Goal: Information Seeking & Learning: Learn about a topic

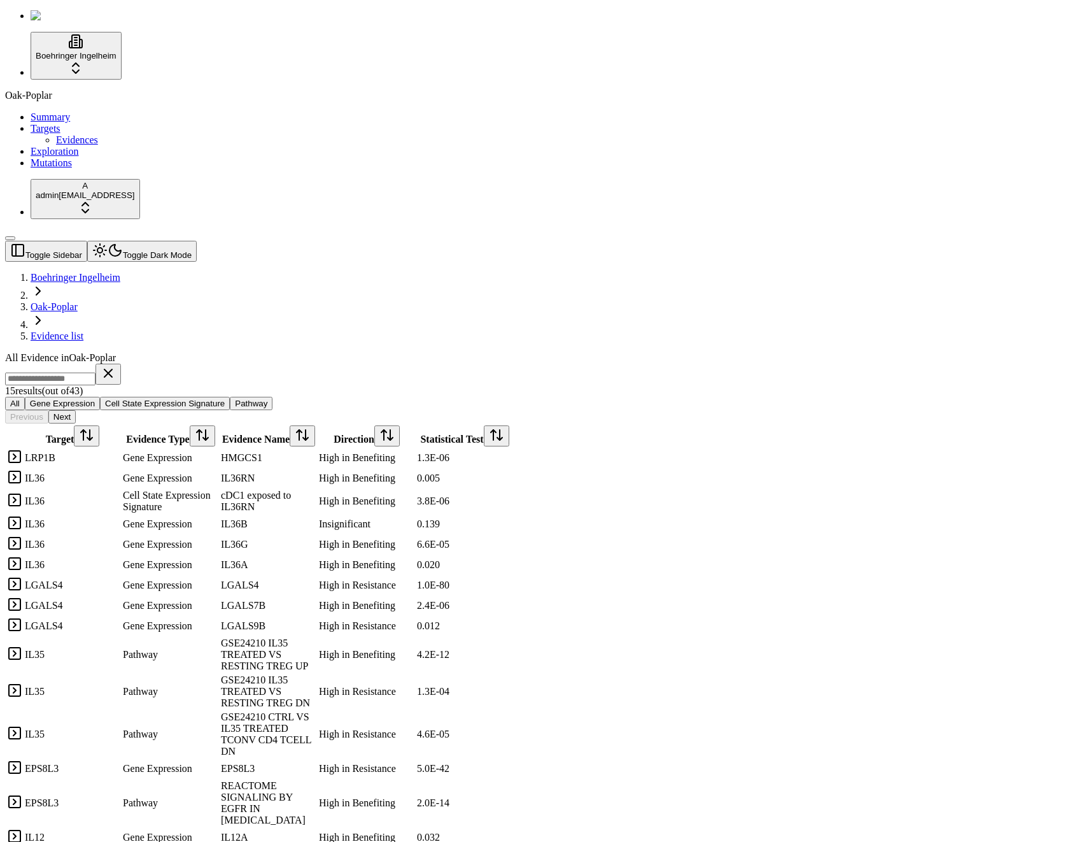
click at [23, 448] on td at bounding box center [14, 457] width 17 height 19
click at [22, 455] on link at bounding box center [14, 460] width 15 height 11
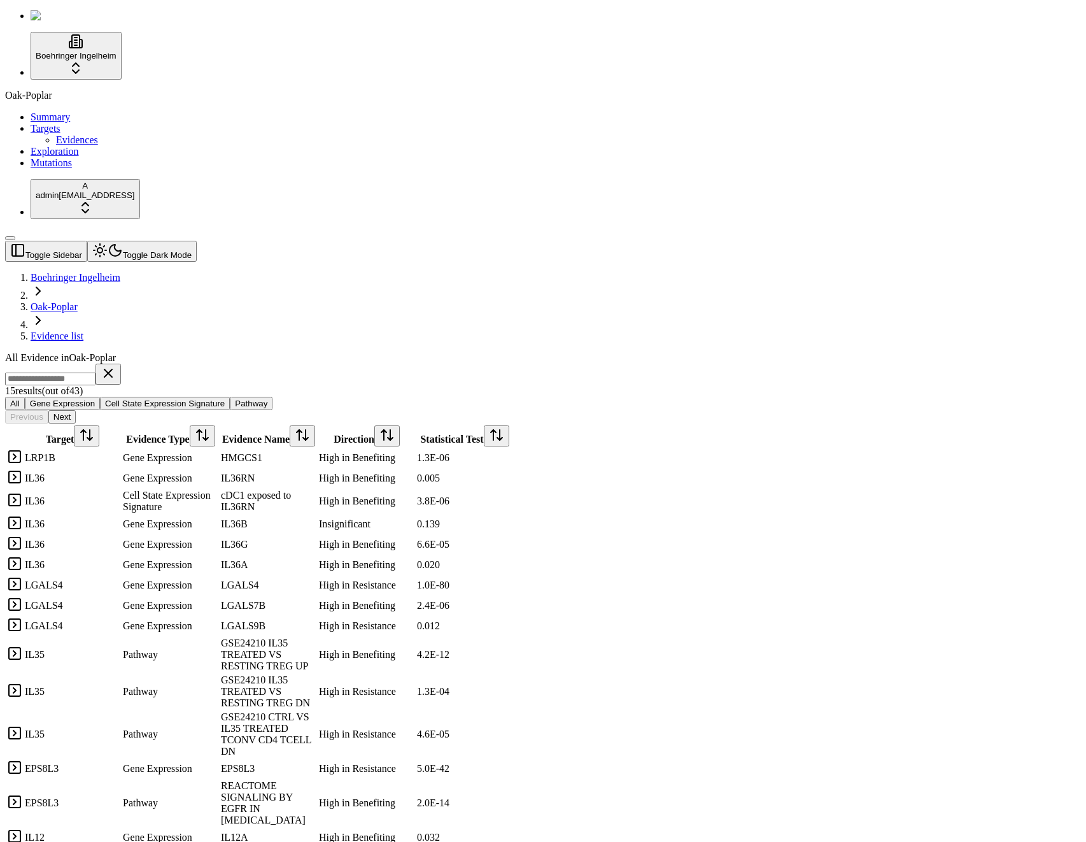
drag, startPoint x: 171, startPoint y: 165, endPoint x: 174, endPoint y: 183, distance: 18.0
click at [22, 455] on link at bounding box center [14, 460] width 15 height 11
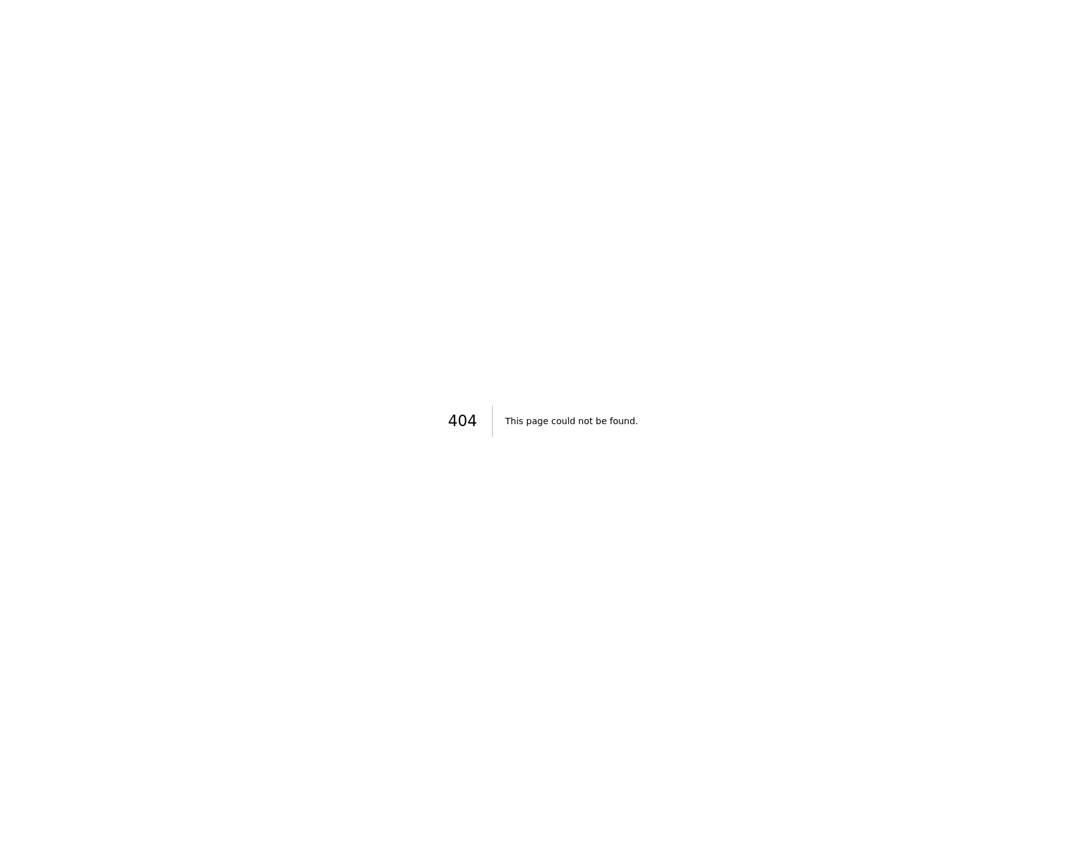
click at [973, 92] on div "404 This page could not be found." at bounding box center [543, 421] width 1086 height 842
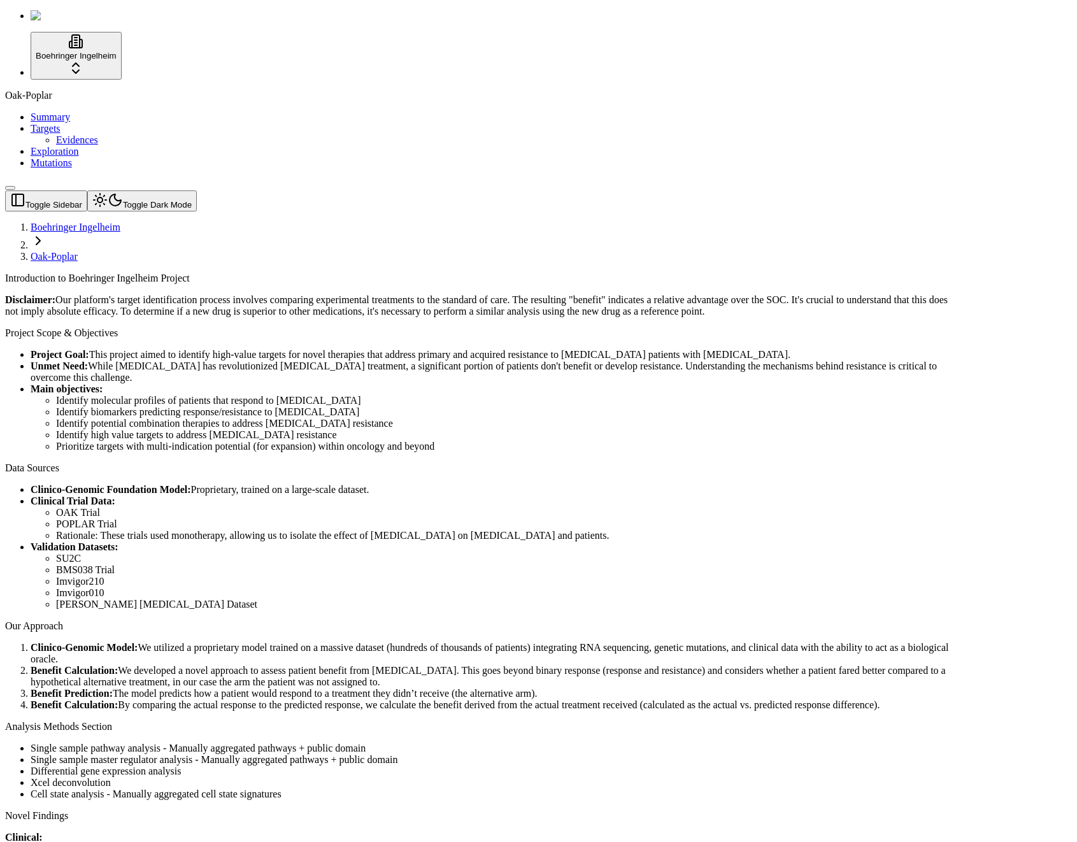
click at [67, 145] on span "Evidences" at bounding box center [77, 139] width 42 height 11
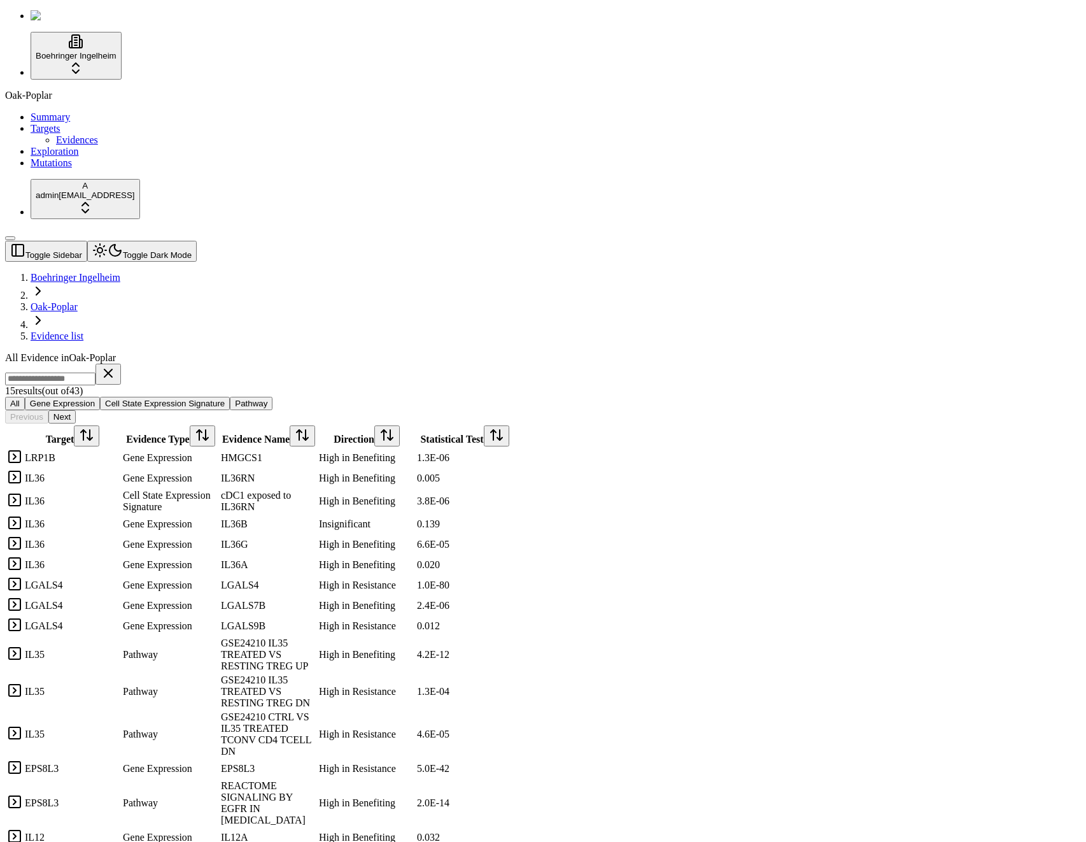
click at [22, 455] on link at bounding box center [14, 460] width 15 height 11
click at [316, 425] on div "Evidence Name" at bounding box center [269, 435] width 96 height 21
click at [22, 455] on link at bounding box center [14, 460] width 15 height 11
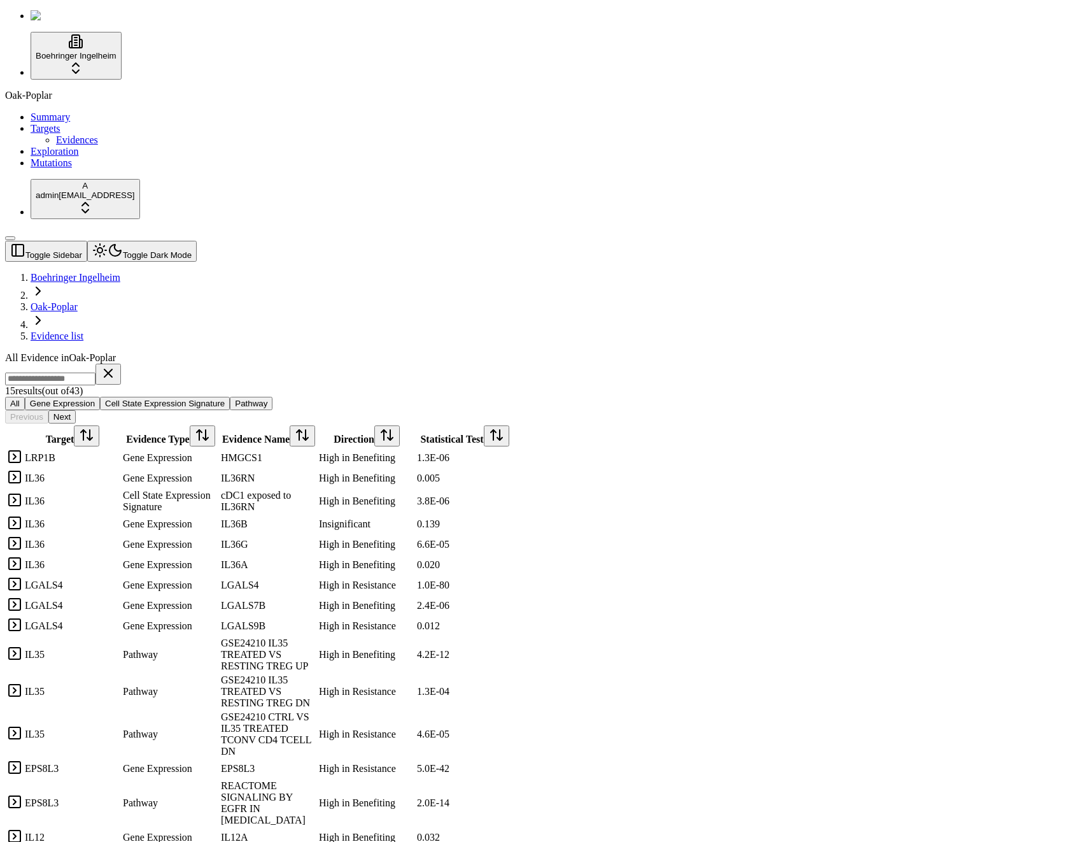
click at [23, 469] on td at bounding box center [14, 478] width 17 height 19
click at [22, 476] on link at bounding box center [14, 481] width 15 height 11
click at [22, 455] on link at bounding box center [14, 460] width 15 height 11
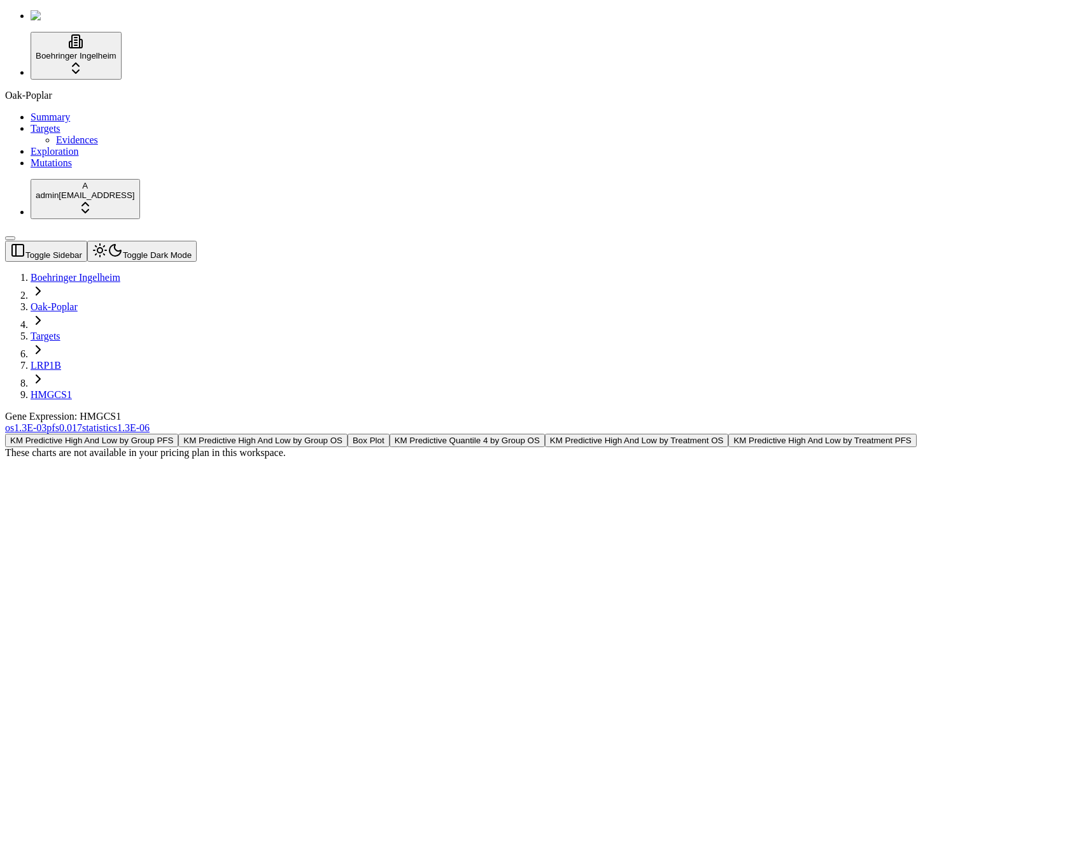
click at [178, 434] on button "KM Predictive High And Low by Group PFS" at bounding box center [91, 440] width 173 height 13
click at [333, 434] on div "KM Predictive High And Low by Group PFS KM Predictive High And Low by Group OS …" at bounding box center [482, 446] width 954 height 25
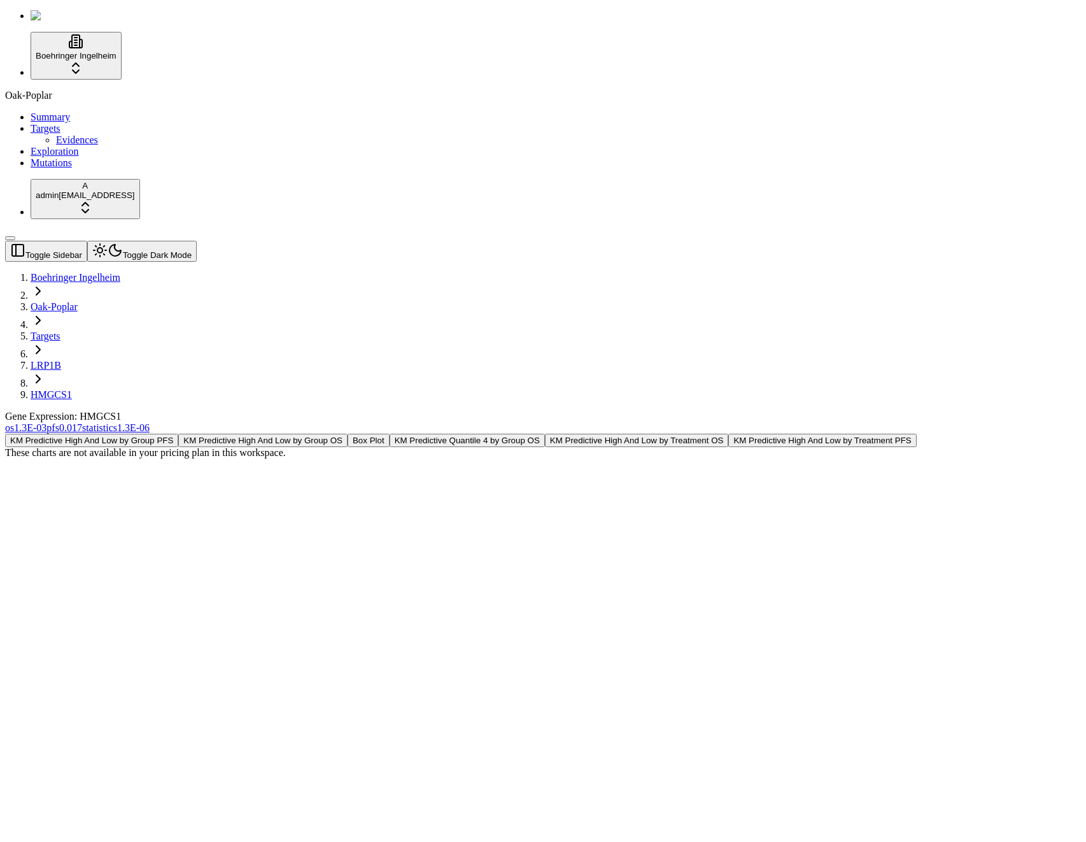
click at [333, 434] on div "KM Predictive High And Low by Group PFS KM Predictive High And Low by Group OS …" at bounding box center [482, 446] width 954 height 25
click at [390, 434] on button "Box Plot" at bounding box center [369, 440] width 42 height 13
click at [348, 434] on button "KM Predictive High And Low by Group OS" at bounding box center [262, 440] width 169 height 13
click at [545, 434] on button "KM Predictive Quantile 4 by Group OS" at bounding box center [467, 440] width 155 height 13
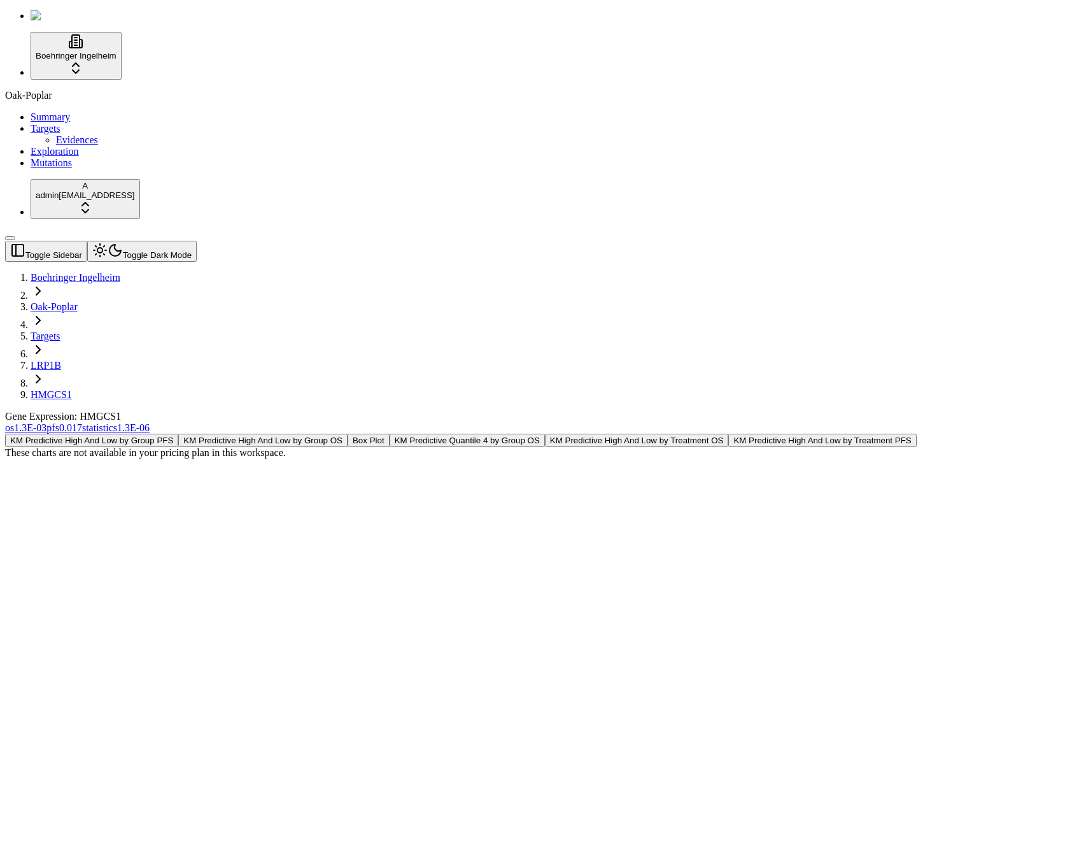
click at [729, 434] on button "KM Predictive High And Low by Treatment OS" at bounding box center [637, 440] width 184 height 13
click at [916, 434] on button "KM Predictive High And Low by Treatment PFS" at bounding box center [822, 440] width 188 height 13
click at [390, 434] on button "Box Plot" at bounding box center [369, 440] width 42 height 13
click at [298, 434] on div "KM Predictive High And Low by Group PFS KM Predictive High And Low by Group OS …" at bounding box center [482, 759] width 954 height 650
click at [485, 411] on div "Gene Expression: HMGCS1" at bounding box center [482, 416] width 954 height 11
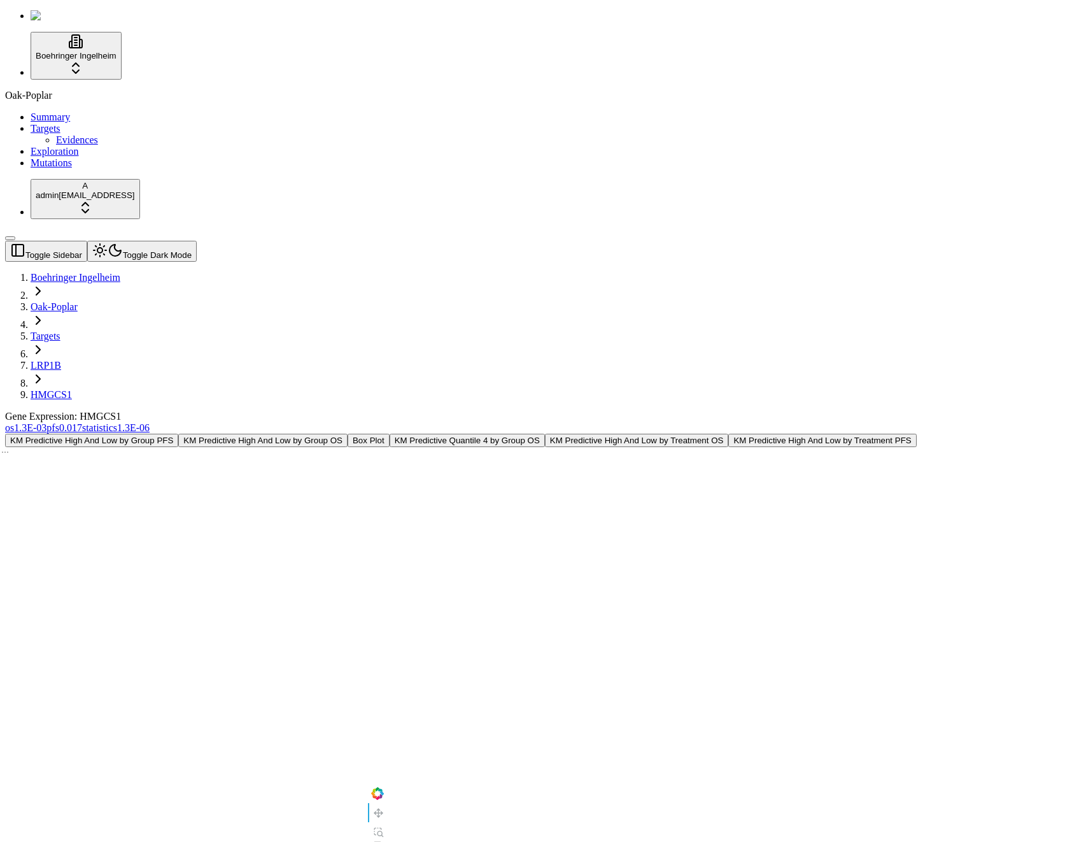
click at [959, 434] on div "KM Predictive High And Low by Group PFS KM Predictive High And Low by Group OS …" at bounding box center [482, 759] width 954 height 650
click at [534, 411] on div "Gene Expression: HMGCS1" at bounding box center [482, 416] width 954 height 11
click at [567, 411] on div "Gene Expression: HMGCS1" at bounding box center [482, 416] width 954 height 11
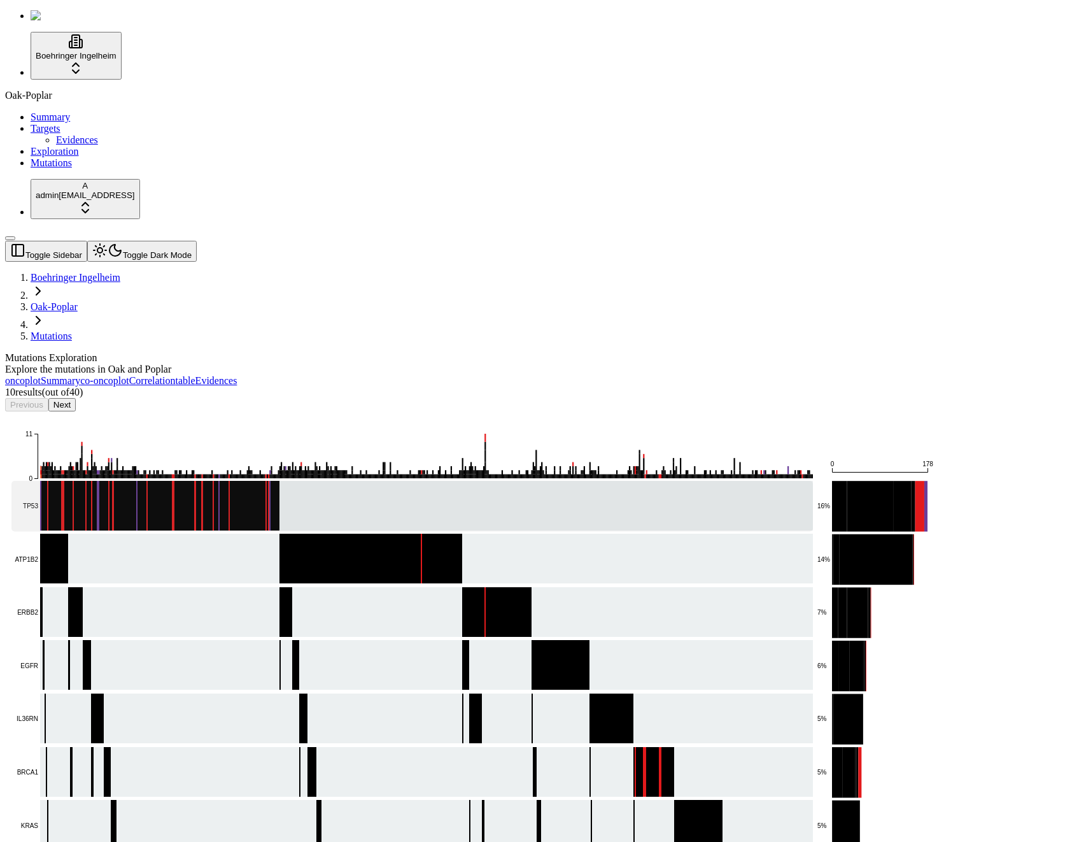
click at [229, 481] on rect at bounding box center [412, 506] width 802 height 50
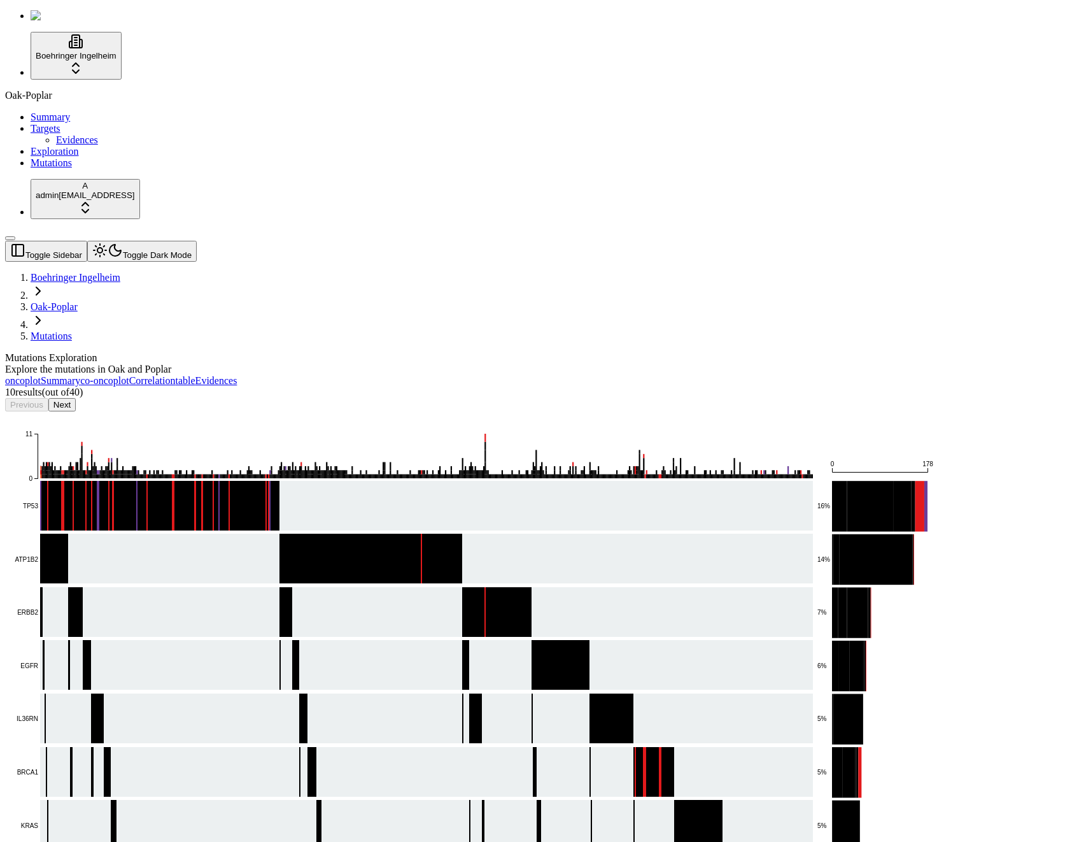
click at [111, 169] on div "Oak-Poplar Summary Targets Evidences Exploration Mutations" at bounding box center [543, 129] width 1076 height 79
click at [561, 364] on div "Explore the mutations in Oak and Poplar" at bounding box center [482, 369] width 954 height 11
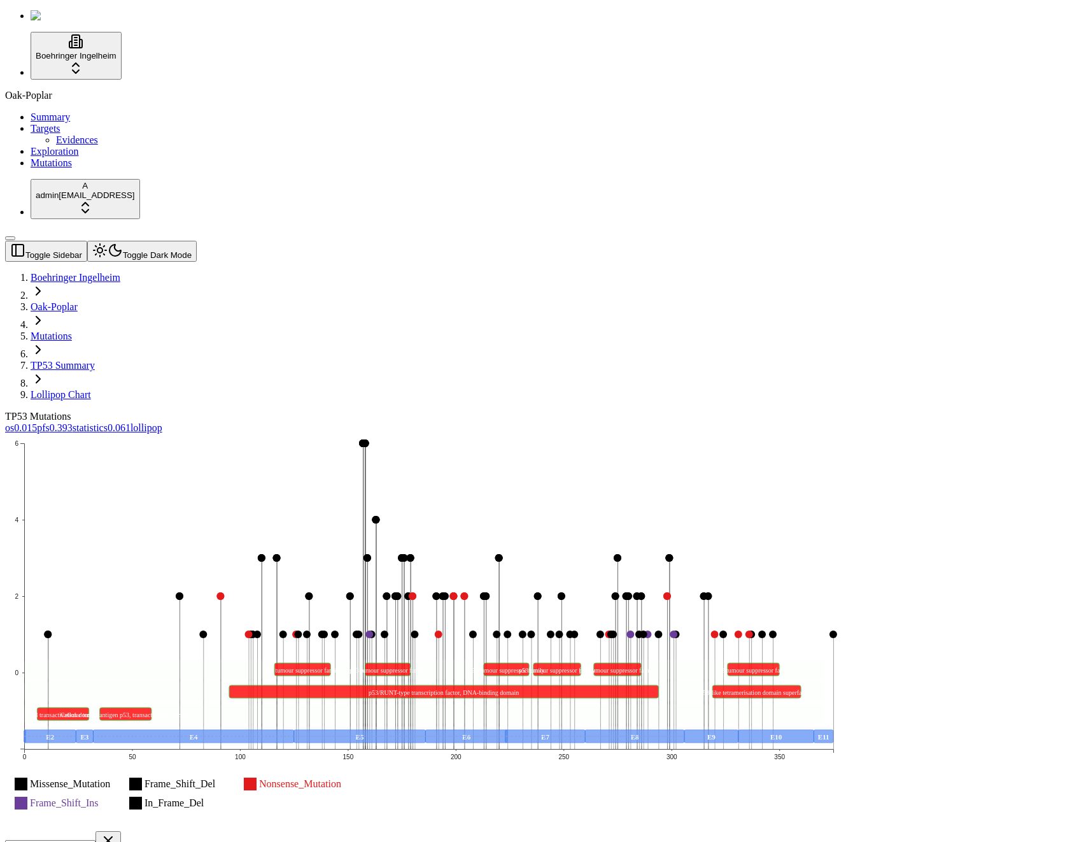
scroll to position [330, 0]
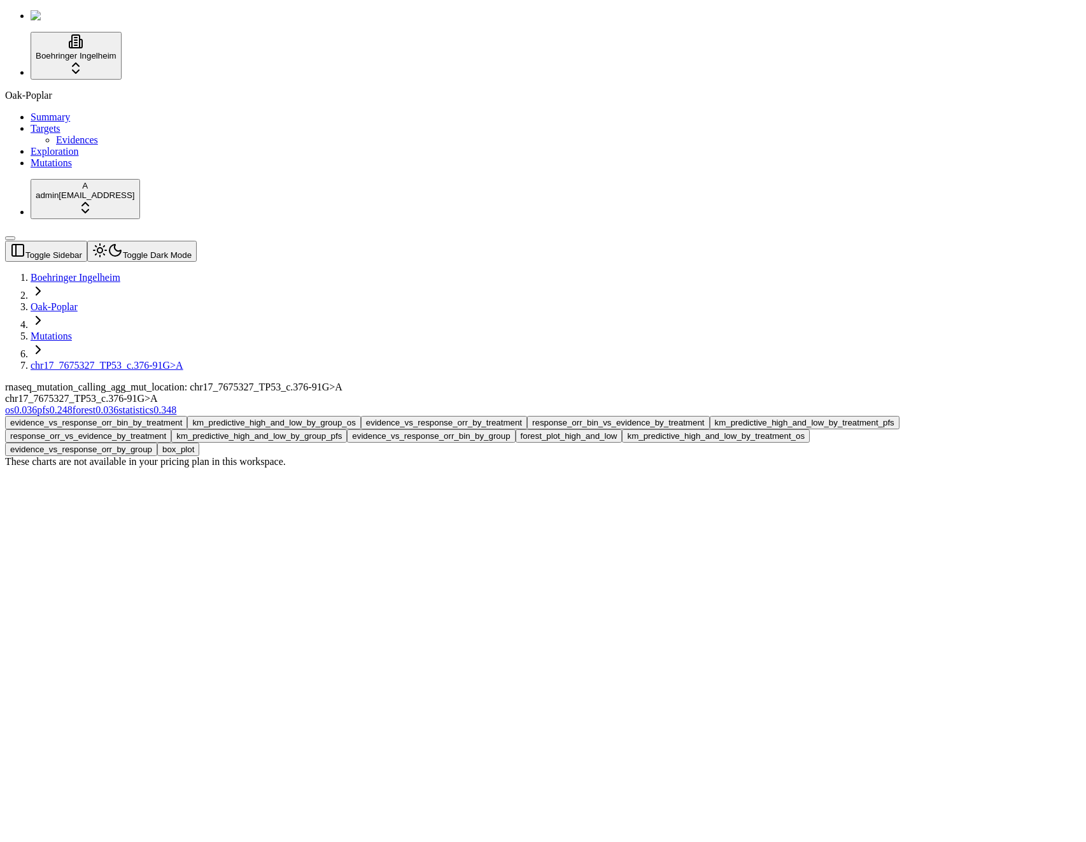
click at [187, 416] on button "evidence_vs_response_orr_bin_by_treatment" at bounding box center [96, 422] width 182 height 13
click at [360, 416] on button "km_predictive_high_and_low_by_group_os" at bounding box center [273, 422] width 173 height 13
click at [527, 416] on button "evidence_vs_response_orr_by_treatment" at bounding box center [444, 422] width 166 height 13
click at [187, 416] on button "evidence_vs_response_orr_bin_by_treatment" at bounding box center [96, 422] width 182 height 13
click at [704, 456] on div "These charts are not available in your pricing plan in this workspace." at bounding box center [482, 461] width 954 height 11
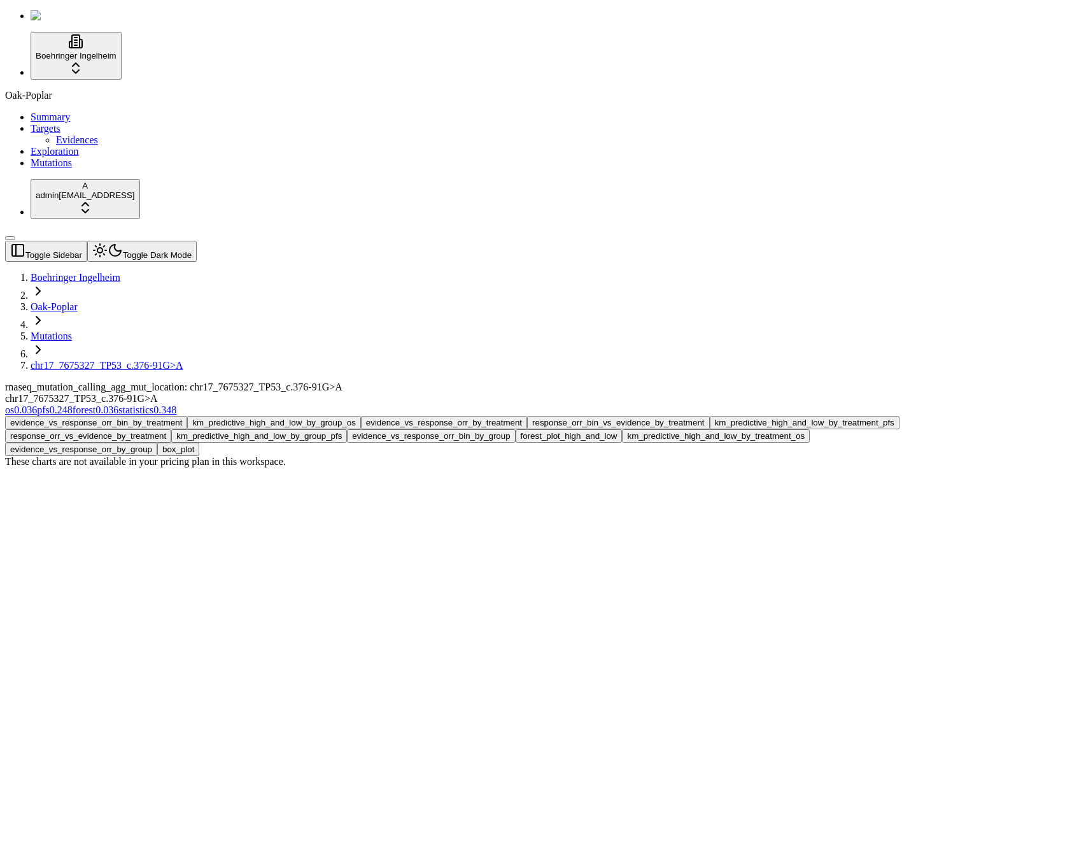
click at [360, 416] on button "km_predictive_high_and_low_by_group_os" at bounding box center [273, 422] width 173 height 13
click at [709, 456] on div "These charts are not available in your pricing plan in this workspace." at bounding box center [482, 461] width 954 height 11
click at [527, 416] on button "evidence_vs_response_orr_by_treatment" at bounding box center [444, 422] width 166 height 13
click at [360, 416] on button "km_predictive_high_and_low_by_group_os" at bounding box center [273, 422] width 173 height 13
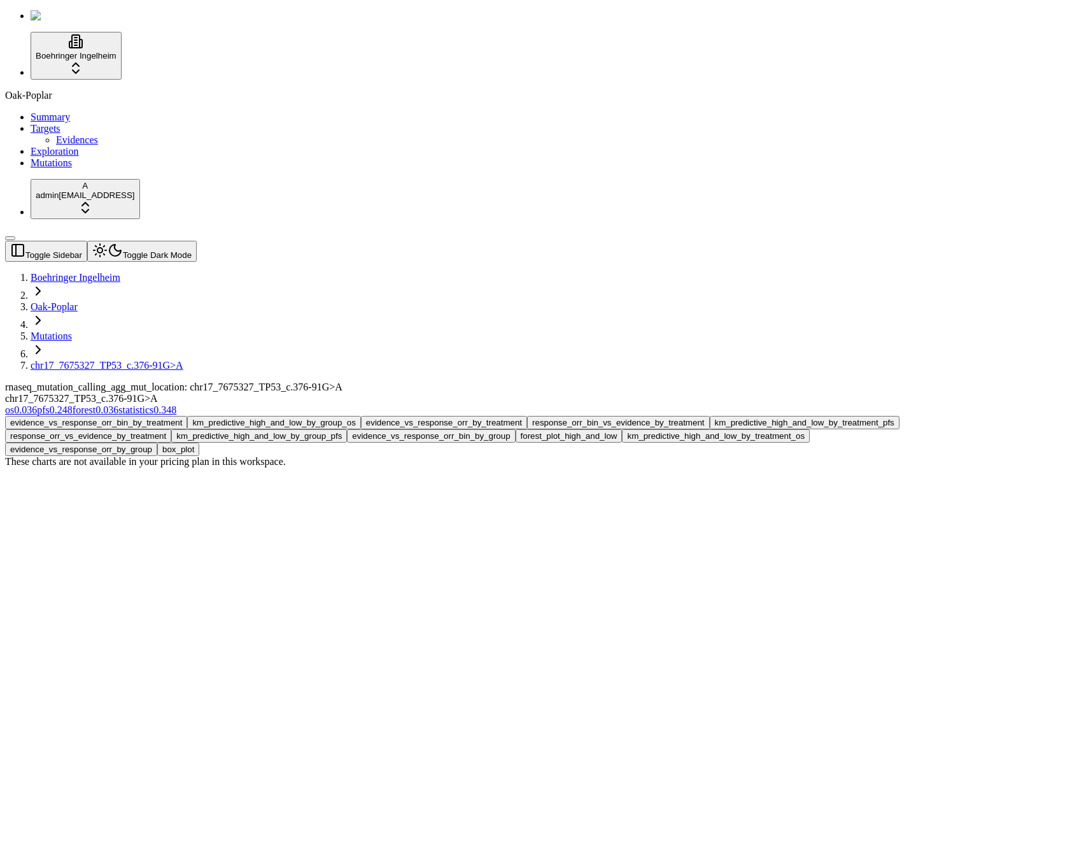
drag, startPoint x: 920, startPoint y: 147, endPoint x: 930, endPoint y: 142, distance: 10.8
click at [709, 416] on button "response_orr_bin_vs_evidence_by_treatment" at bounding box center [618, 422] width 182 height 13
click at [900, 416] on button "km_predictive_high_and_low_by_treatment_pfs" at bounding box center [805, 422] width 190 height 13
click at [527, 416] on button "evidence_vs_response_orr_by_treatment" at bounding box center [444, 422] width 166 height 13
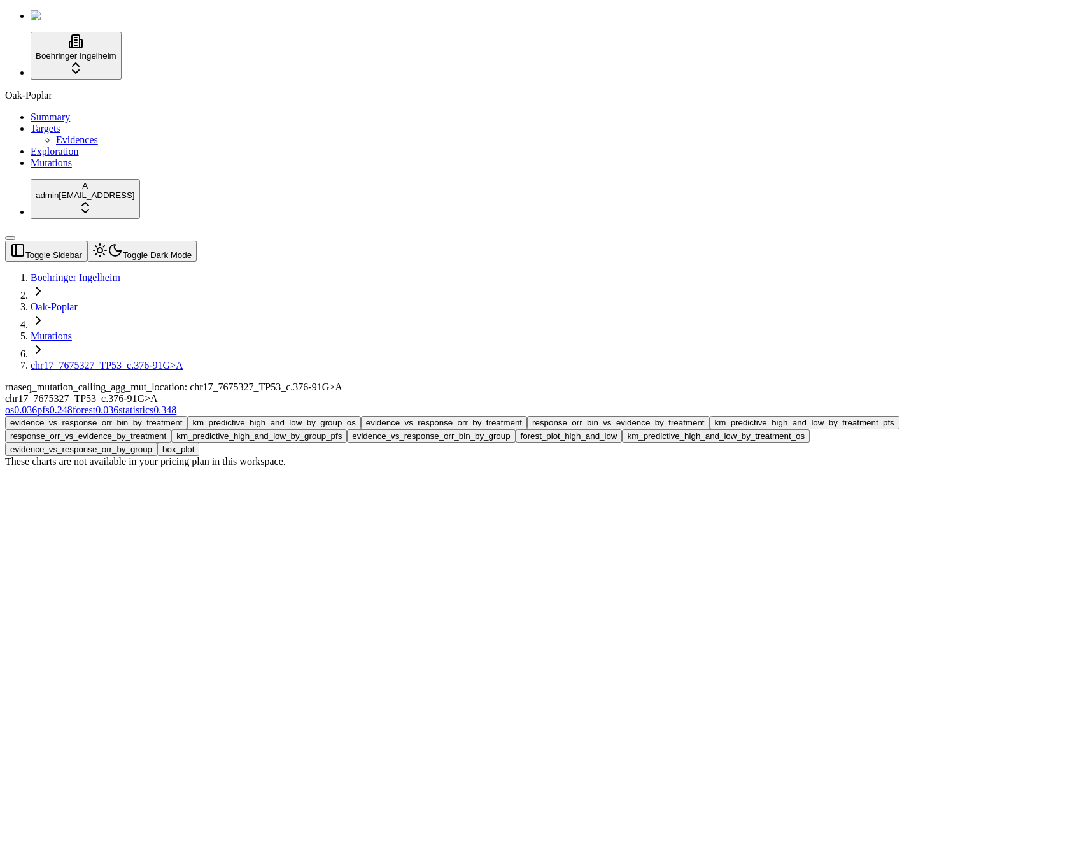
click at [187, 416] on button "evidence_vs_response_orr_bin_by_treatment" at bounding box center [96, 422] width 182 height 13
click at [779, 416] on div "evidence_vs_response_orr_bin_by_treatment km_predictive_high_and_low_by_group_o…" at bounding box center [482, 442] width 954 height 52
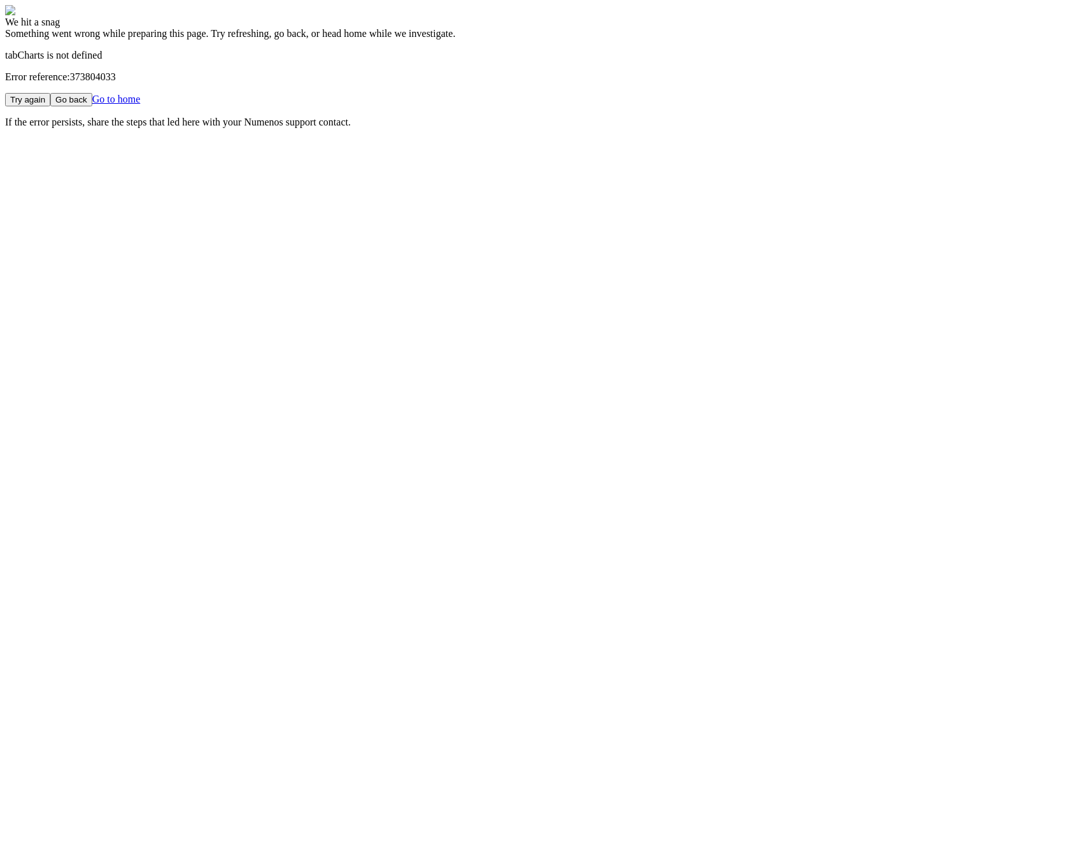
click at [384, 128] on body "We hit a snag Something went wrong while preparing this page. Try refreshing, g…" at bounding box center [543, 66] width 1076 height 123
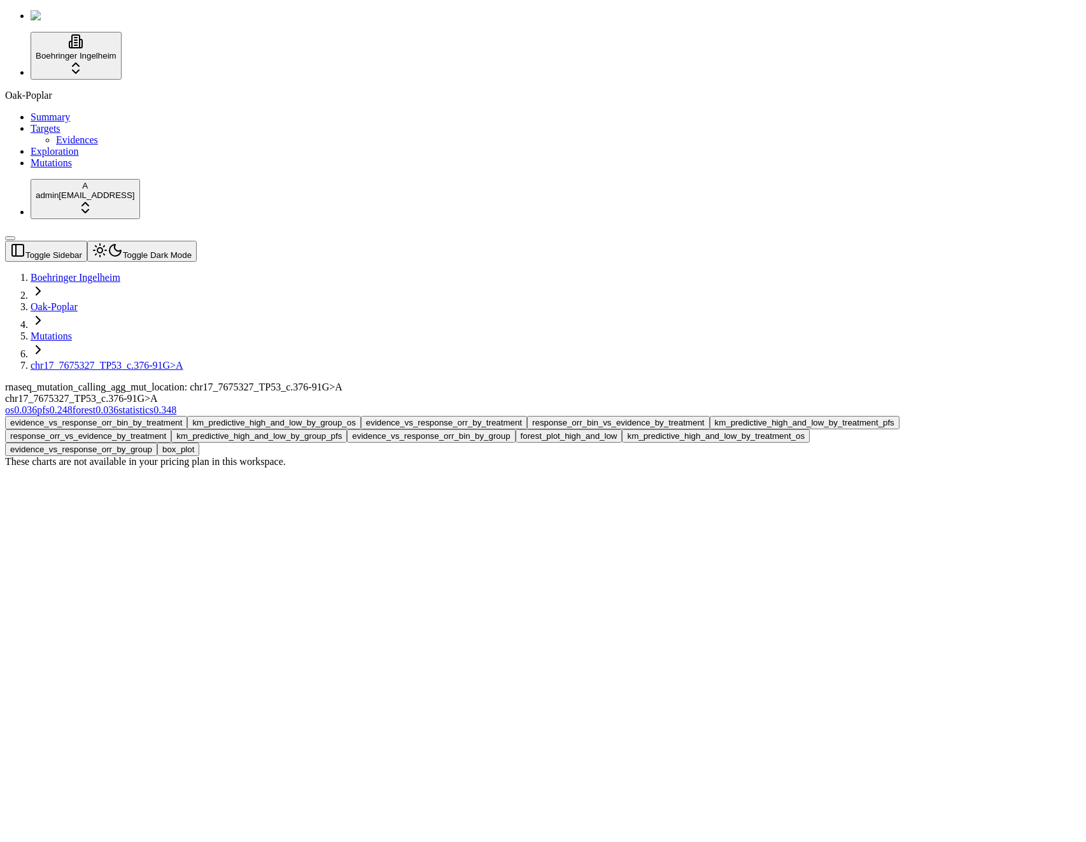
click at [509, 381] on div "rnaseq_mutation_calling_agg_mut_location: chr17_7675327_TP53_c.376-91G>A chr17_…" at bounding box center [482, 392] width 954 height 23
click at [523, 381] on div "rnaseq_mutation_calling_agg_mut_location: chr17_7675327_TP53_c.376-91G>A chr17_…" at bounding box center [482, 392] width 954 height 23
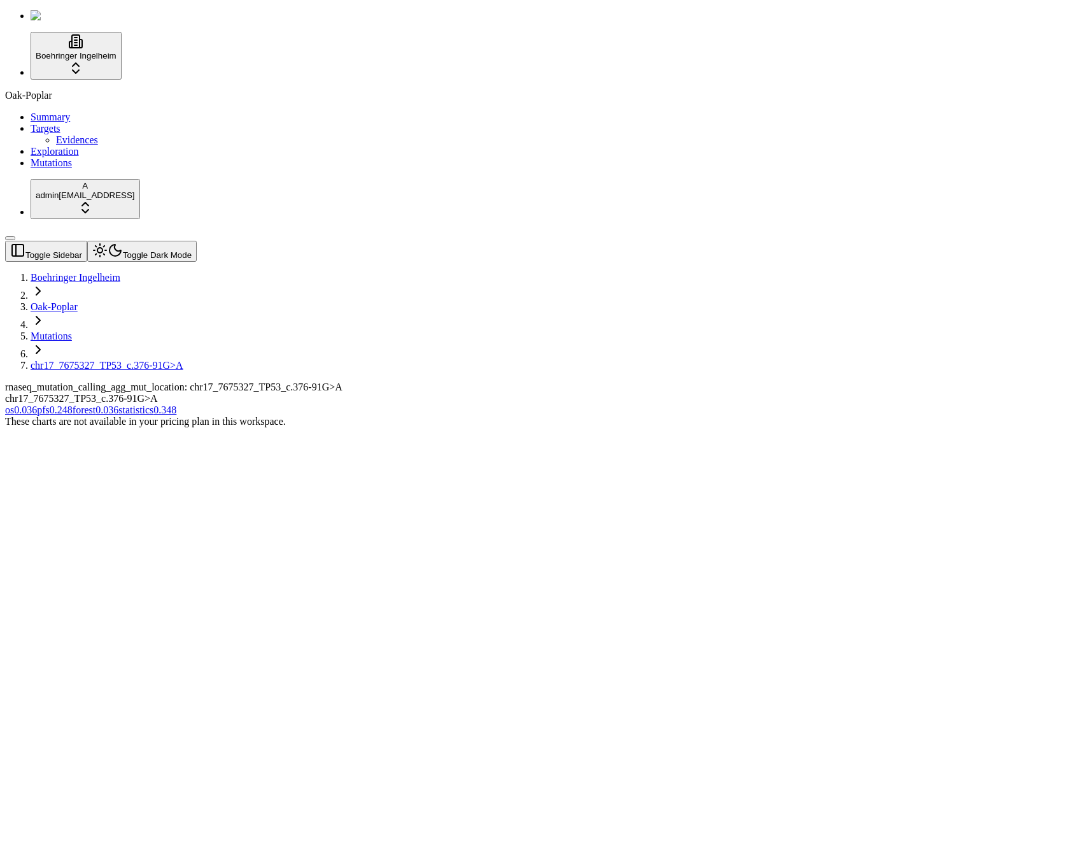
click at [118, 404] on span "0.036" at bounding box center [107, 409] width 23 height 11
click at [73, 404] on span "0.248" at bounding box center [61, 409] width 23 height 11
click at [821, 416] on div "km_predictive_high_and_low_by_treatment_pfs km_predictive_high_and_low_by_group…" at bounding box center [482, 422] width 954 height 13
click at [176, 404] on span "0.348" at bounding box center [164, 409] width 23 height 11
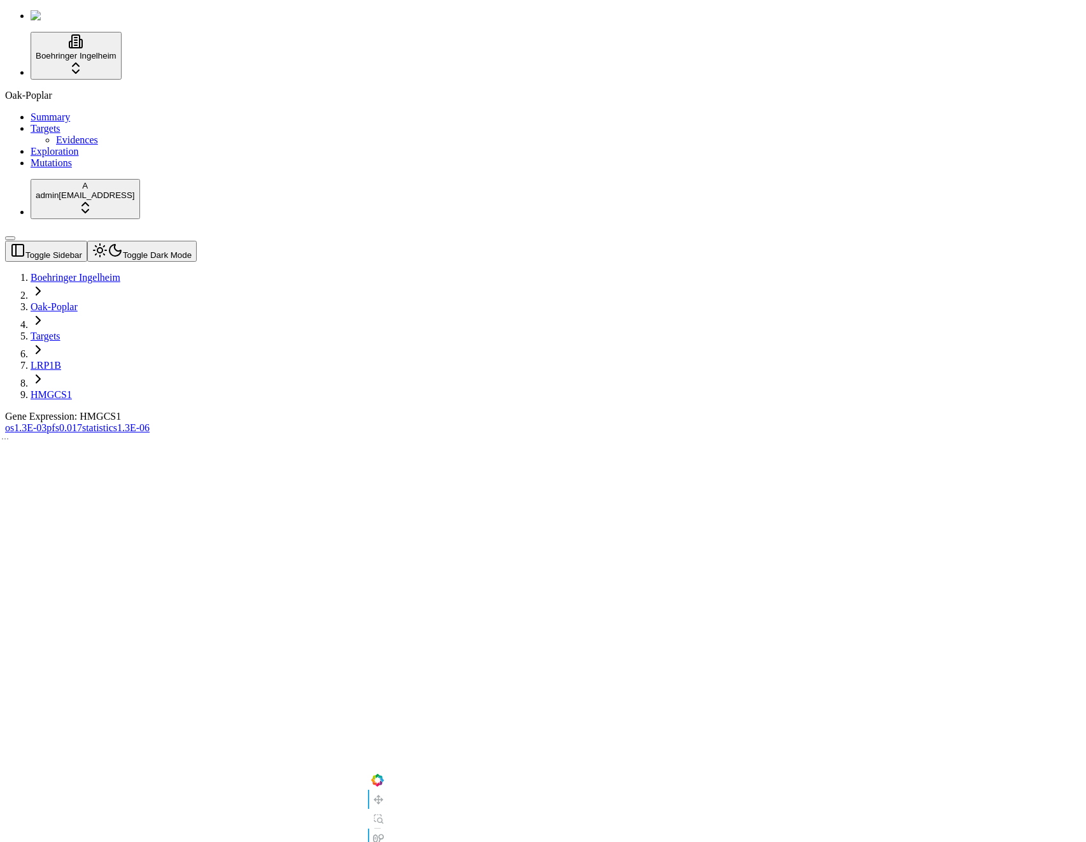
click at [82, 422] on span "0.017" at bounding box center [70, 427] width 23 height 11
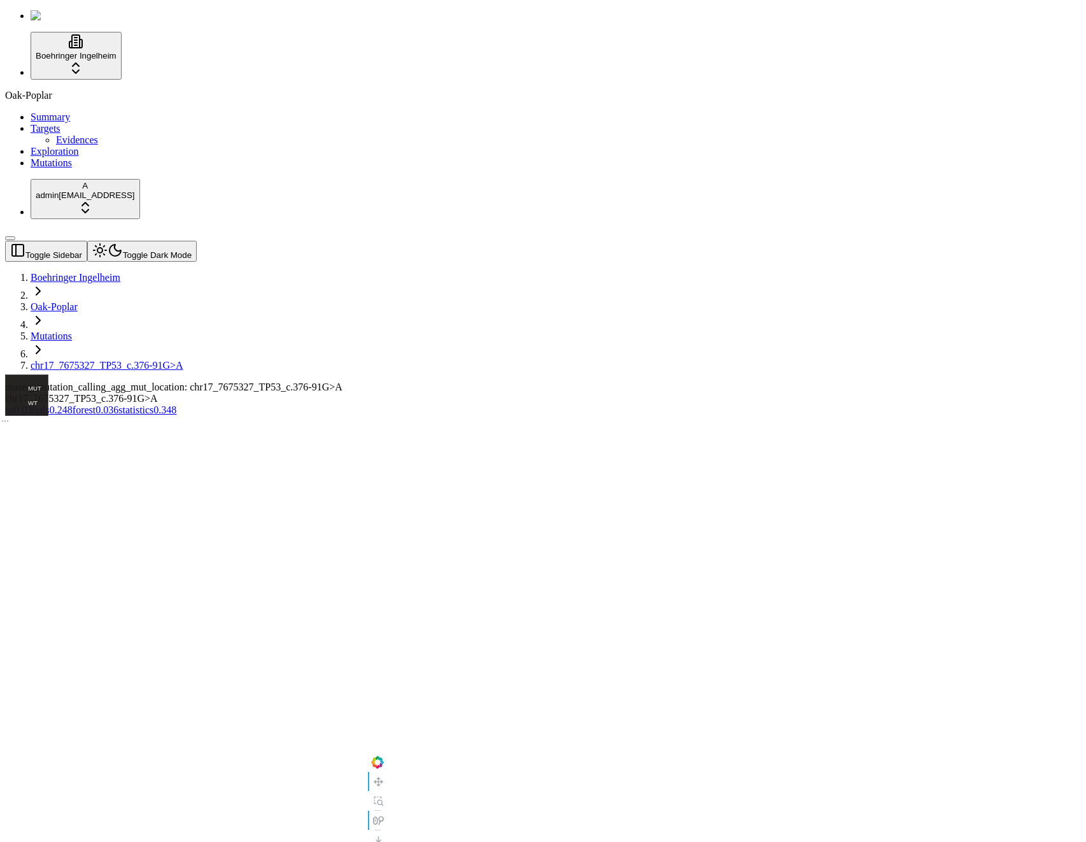
click at [118, 404] on span "0.036" at bounding box center [107, 409] width 23 height 11
click at [781, 416] on div at bounding box center [482, 690] width 954 height 548
click at [73, 404] on span "0.248" at bounding box center [61, 409] width 23 height 11
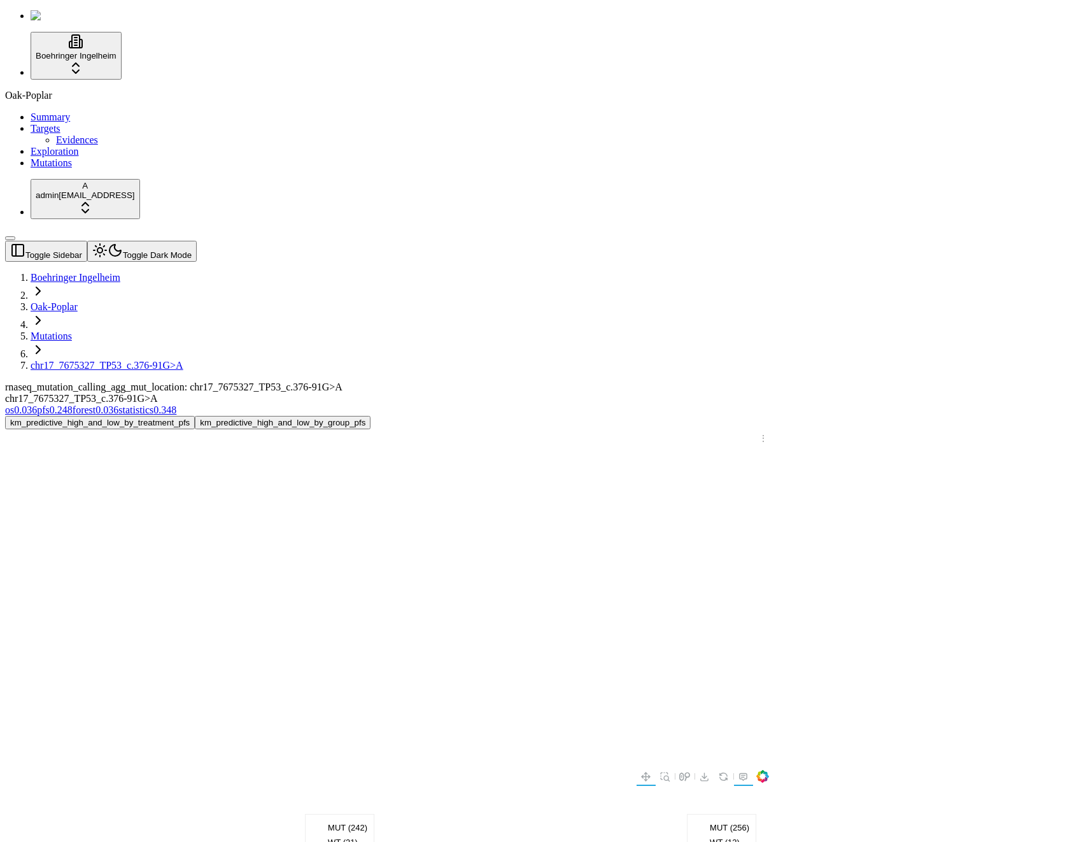
click at [37, 404] on link "os 0.036" at bounding box center [21, 409] width 32 height 11
click at [886, 416] on div "km_predictive_high_and_low_by_group_os km_predictive_high_and_low_by_treatment_…" at bounding box center [482, 422] width 954 height 13
click at [366, 416] on button "km_predictive_high_and_low_by_treatment_os" at bounding box center [272, 422] width 188 height 13
click at [70, 169] on div "Oak-Poplar Summary Targets Evidences Exploration Mutations" at bounding box center [543, 129] width 1076 height 79
click at [73, 404] on link "pfs 0.248" at bounding box center [55, 409] width 36 height 11
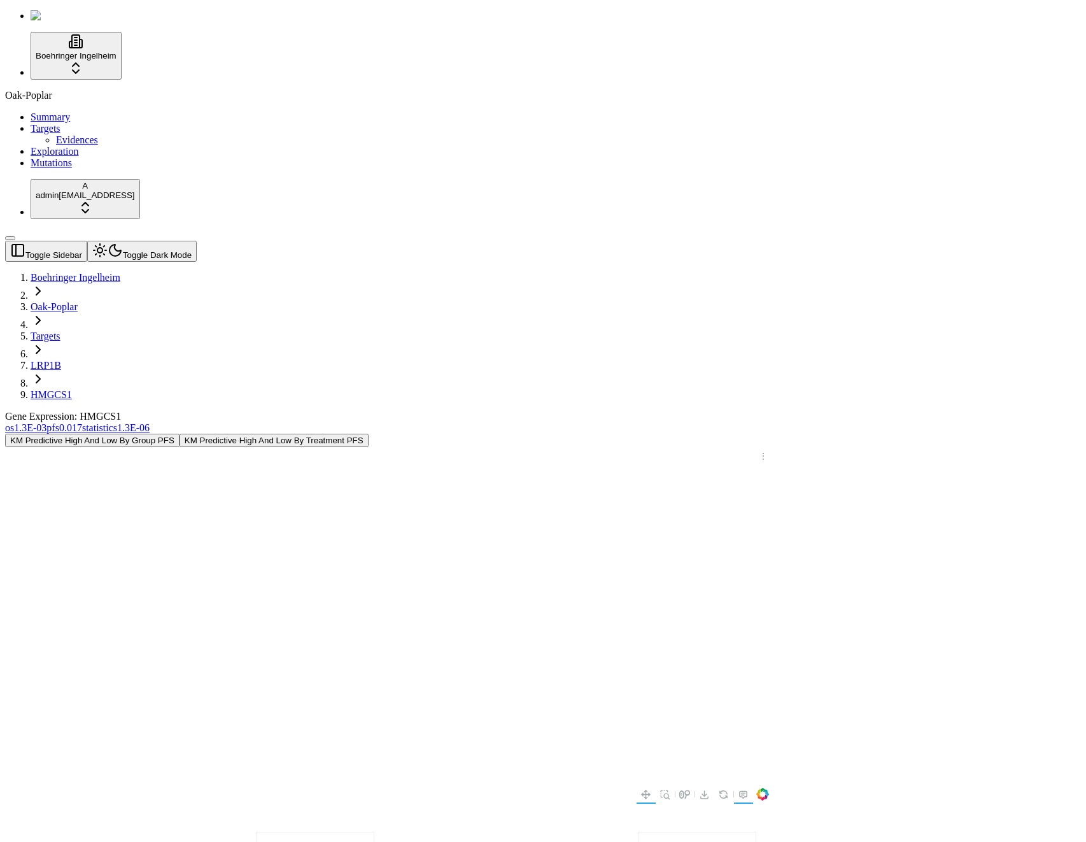
click at [60, 330] on link "Targets" at bounding box center [46, 335] width 30 height 11
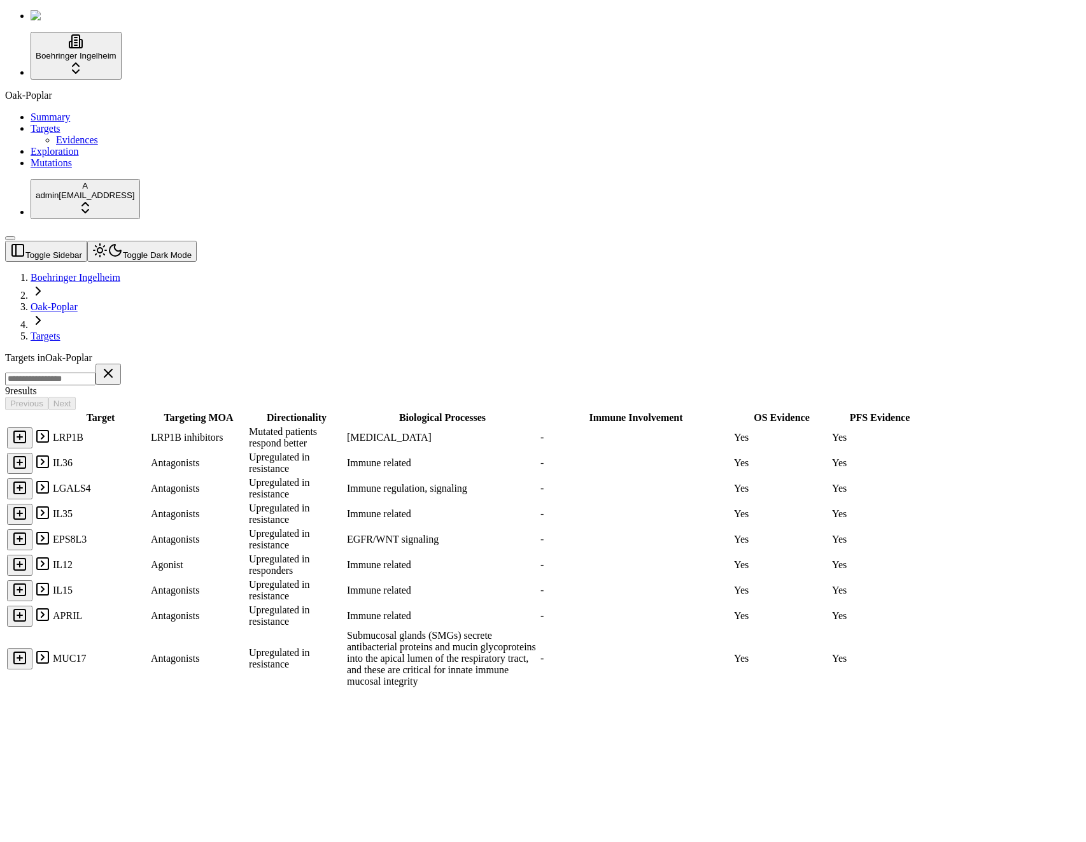
click at [81, 145] on link "Evidences" at bounding box center [77, 139] width 42 height 11
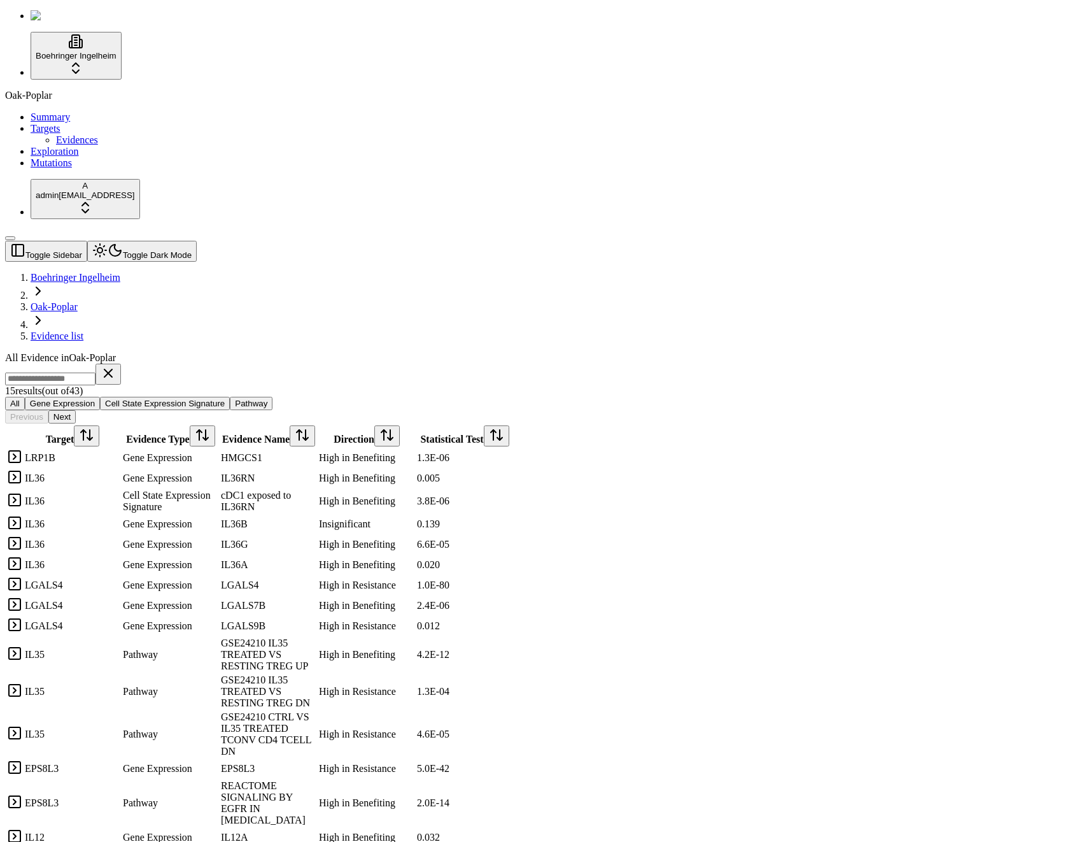
click at [96, 372] on input at bounding box center [50, 378] width 90 height 13
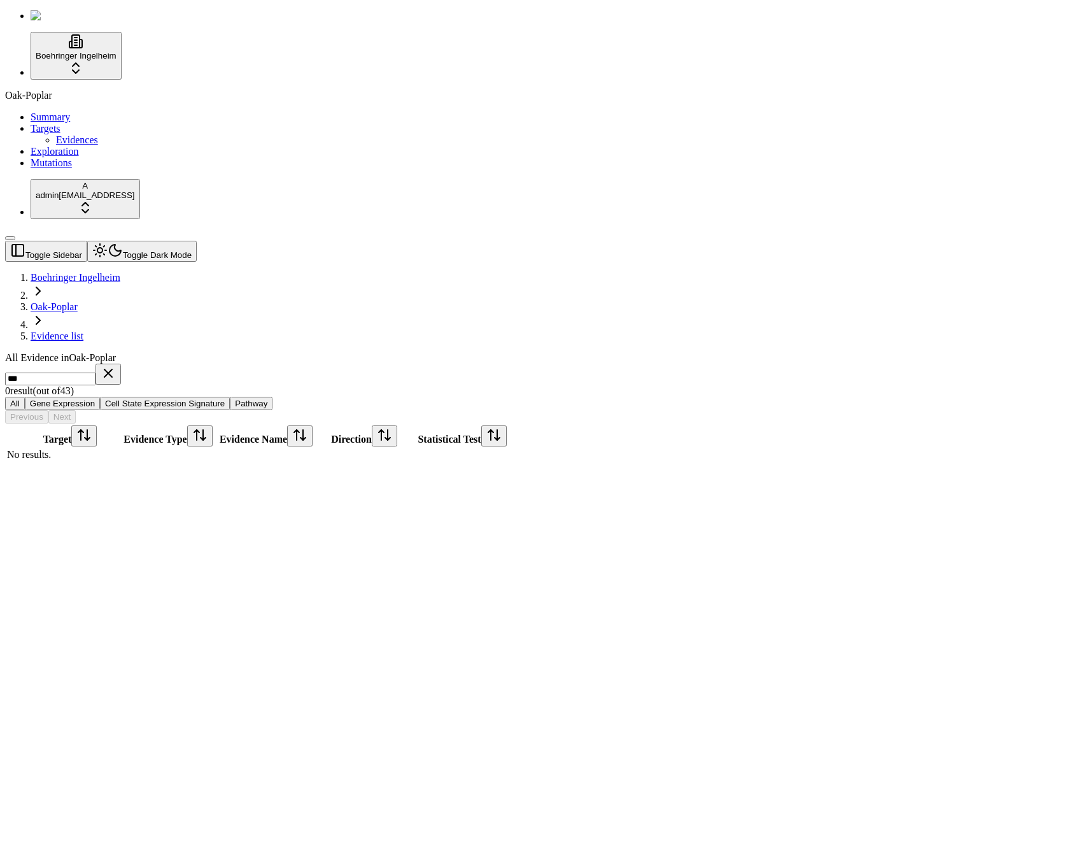
type input "****"
type input "*"
type input "***"
click at [22, 469] on link at bounding box center [14, 474] width 15 height 11
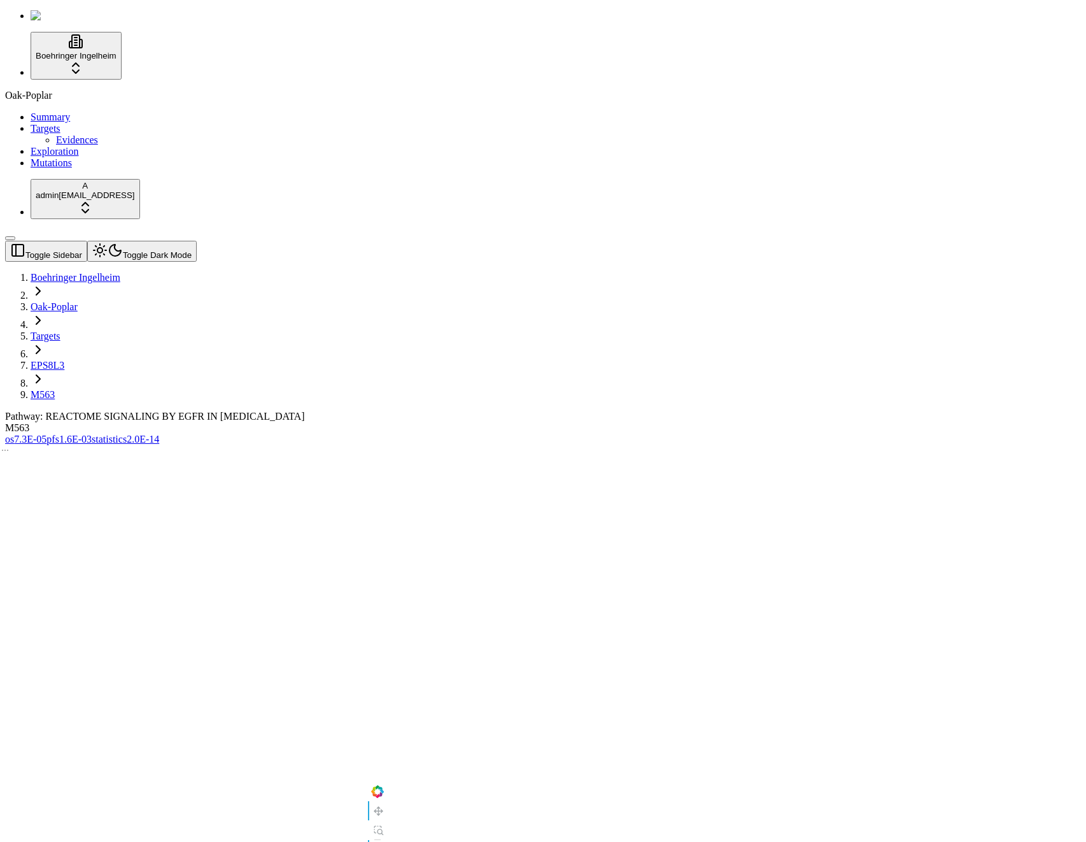
click at [271, 411] on div "Pathway: REACTOME SIGNALING BY EGFR IN CANCER M563" at bounding box center [482, 422] width 954 height 23
click at [14, 434] on span "os" at bounding box center [9, 439] width 9 height 11
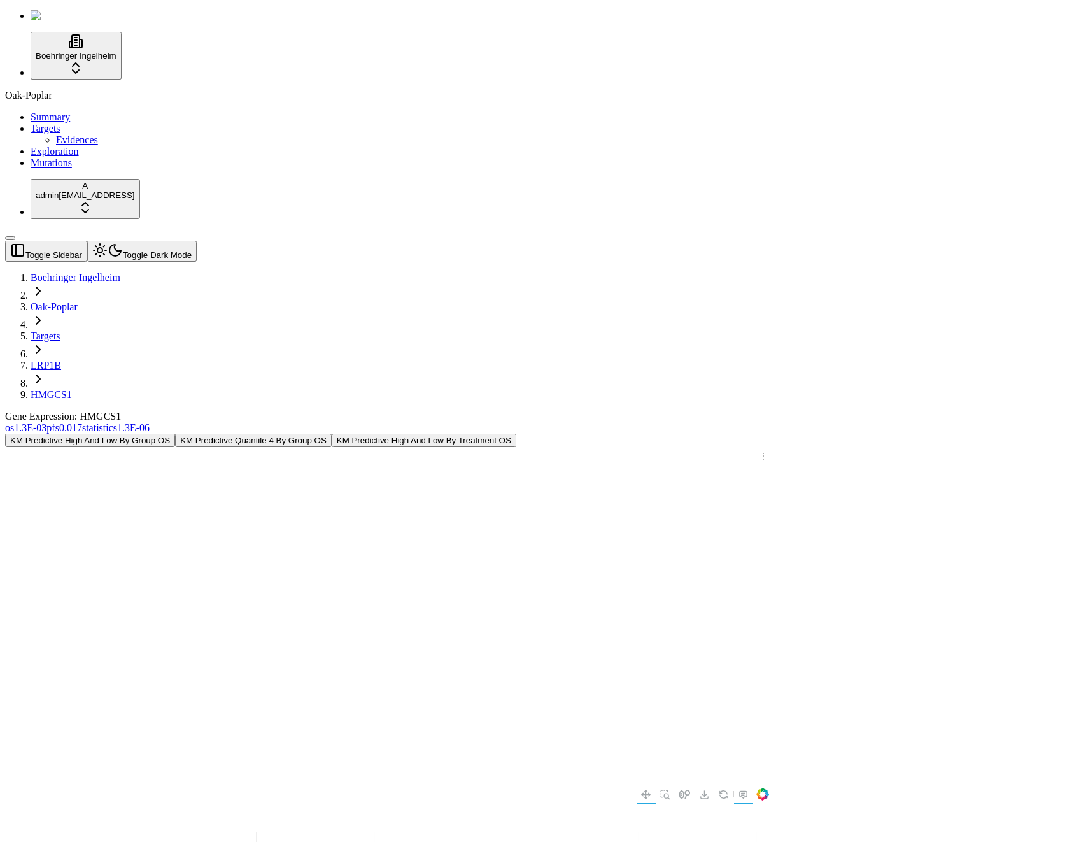
click at [595, 411] on div "Gene Expression: HMGCS1" at bounding box center [482, 416] width 954 height 11
click at [332, 434] on button "KM Predictive Quantile 4 By Group OS" at bounding box center [253, 440] width 157 height 13
click at [516, 434] on button "KM Predictive High And Low By Treatment OS" at bounding box center [424, 440] width 185 height 13
click at [332, 434] on button "KM Predictive Quantile 4 By Group OS" at bounding box center [253, 440] width 157 height 13
click at [516, 434] on button "KM Predictive High And Low By Treatment OS" at bounding box center [424, 440] width 185 height 13
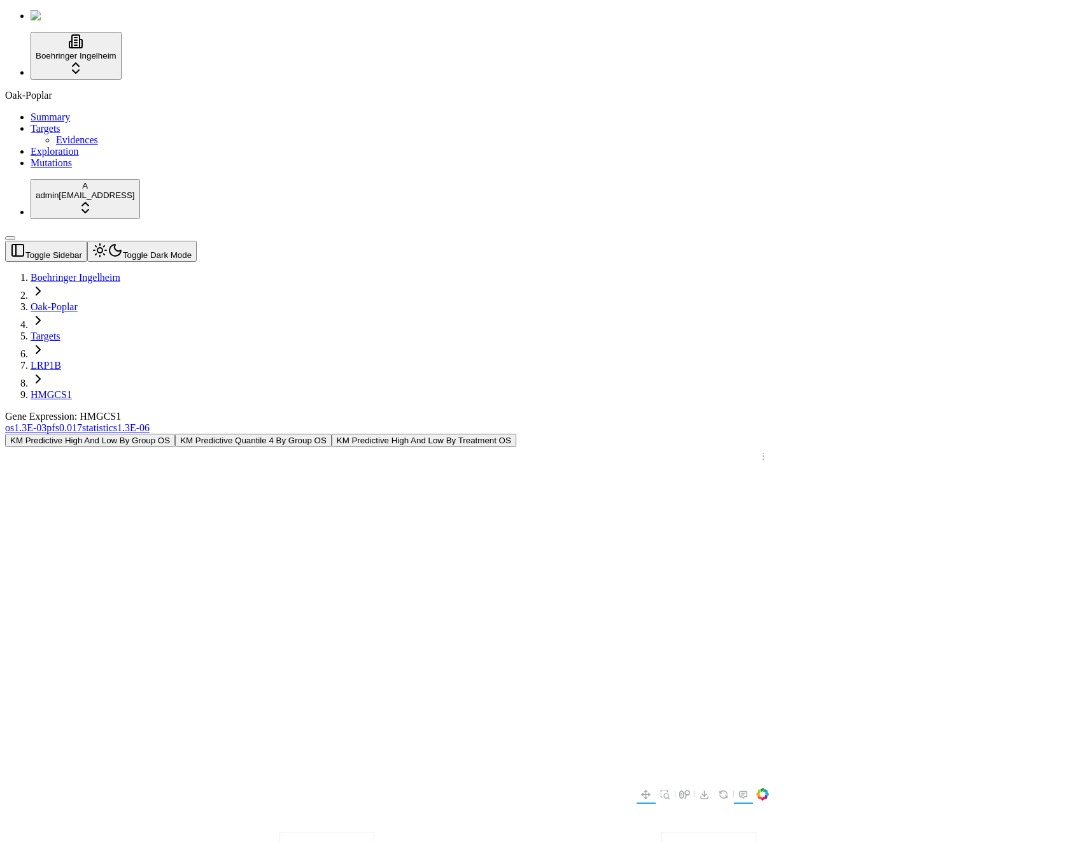
click at [697, 411] on div "Gene Expression: HMGCS1" at bounding box center [482, 416] width 954 height 11
click at [525, 411] on div "Gene Expression: HMGCS1" at bounding box center [482, 416] width 954 height 11
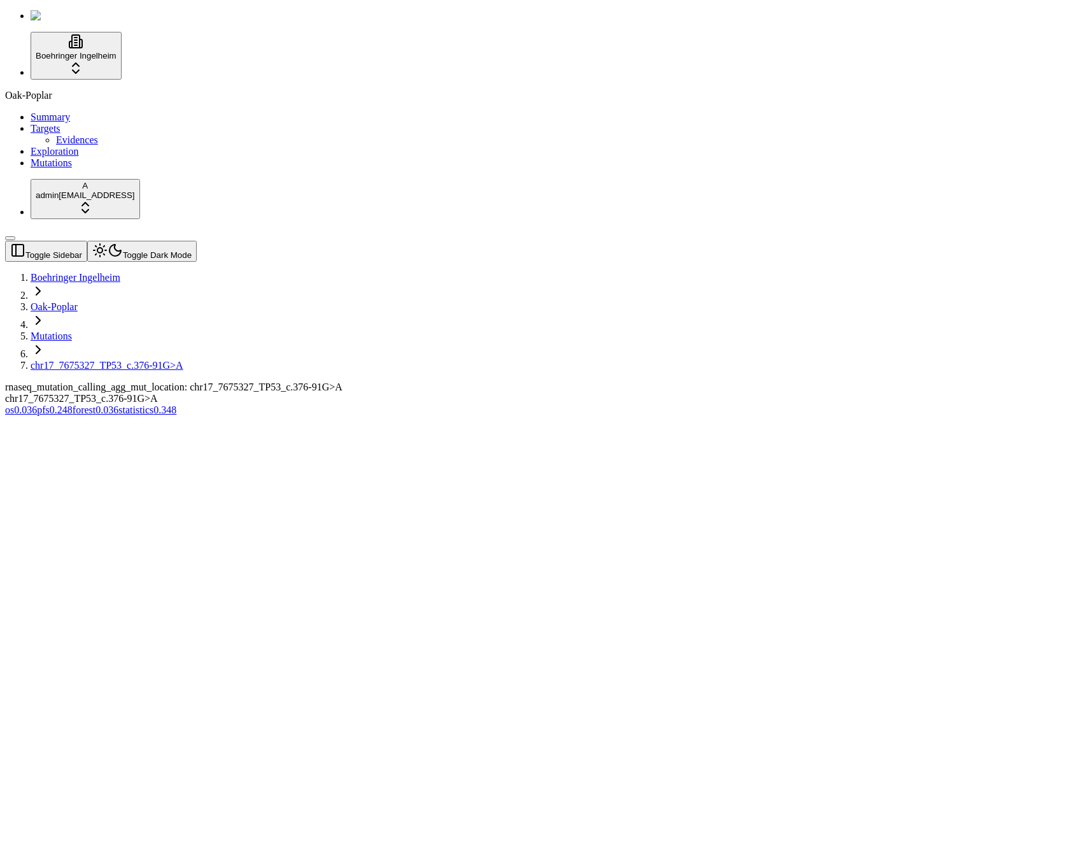
click at [37, 404] on span "0.036" at bounding box center [25, 409] width 23 height 11
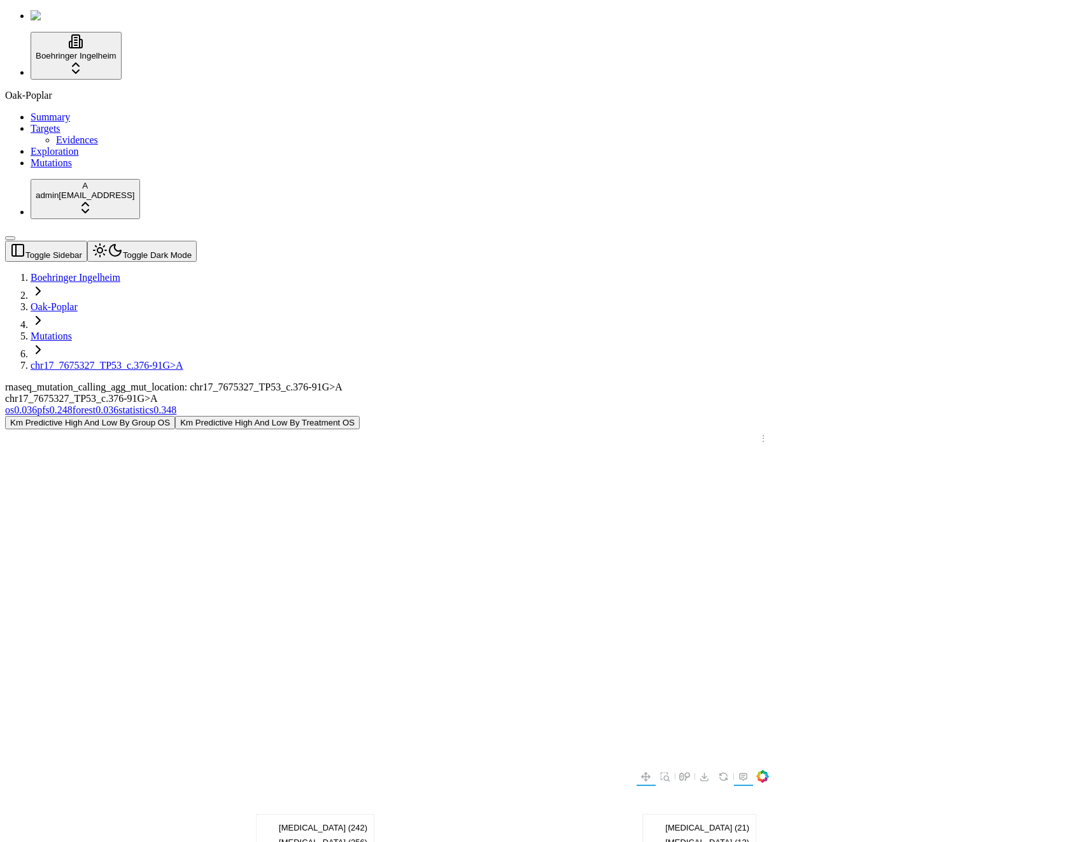
click at [360, 416] on button "Km Predictive High And Low By Treatment OS" at bounding box center [267, 422] width 185 height 13
click at [175, 416] on button "Km Predictive High And Low By Group OS" at bounding box center [90, 422] width 170 height 13
click at [360, 416] on button "Km Predictive High And Low By Treatment OS" at bounding box center [267, 422] width 185 height 13
click at [511, 381] on div "rnaseq_mutation_calling_agg_mut_location: chr17_7675327_TP53_c.376-91G>A chr17_…" at bounding box center [482, 742] width 954 height 723
click at [175, 416] on button "Km Predictive High And Low By Group OS" at bounding box center [90, 422] width 170 height 13
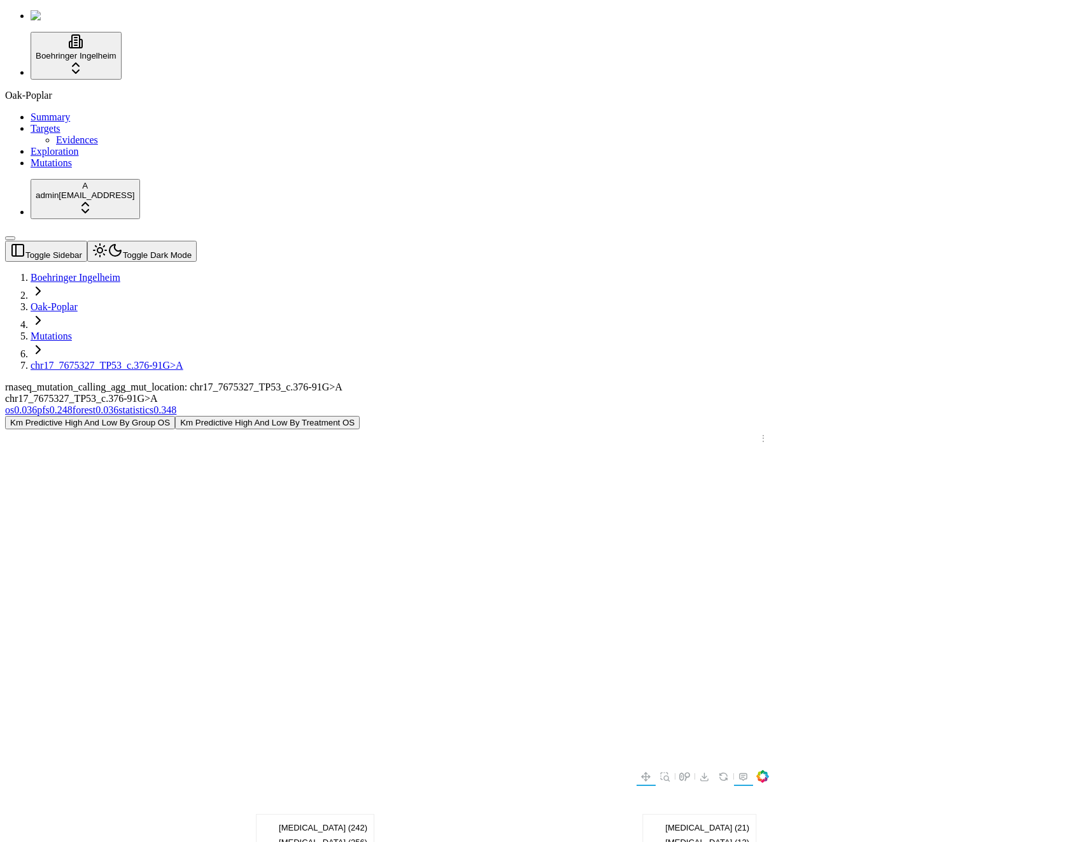
click at [271, 416] on div "Km Predictive High And Low By Group OS Km Predictive High And Low By Treatment …" at bounding box center [482, 760] width 954 height 688
click at [73, 404] on span "0.248" at bounding box center [61, 409] width 23 height 11
click at [72, 330] on link "Mutations" at bounding box center [51, 335] width 41 height 11
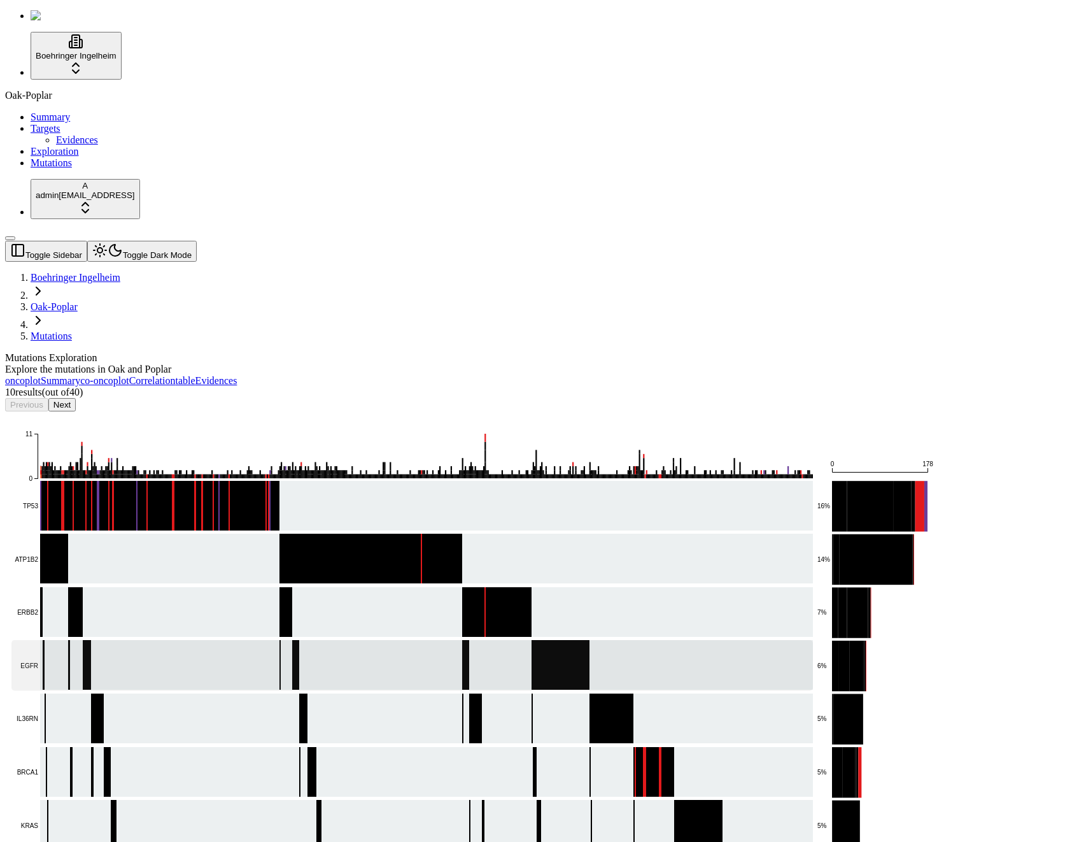
drag, startPoint x: 146, startPoint y: 400, endPoint x: 163, endPoint y: 404, distance: 17.0
click at [5, 10] on div "Boehringer Ingelheim Oak-Poplar Summary Targets Evidences Exploration Mutations…" at bounding box center [543, 551] width 1076 height 1083
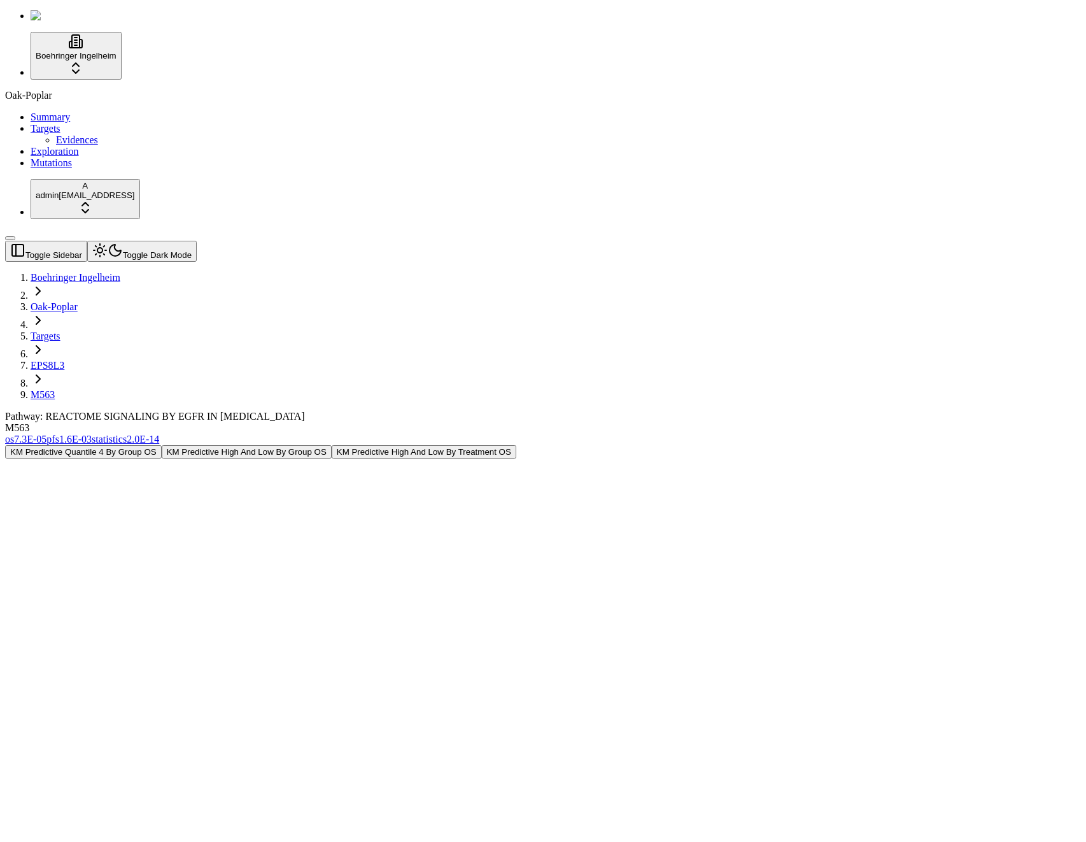
click at [396, 411] on div "Pathway: REACTOME SIGNALING BY EGFR IN CANCER M563" at bounding box center [482, 422] width 954 height 23
click at [421, 422] on div "M563" at bounding box center [482, 427] width 954 height 11
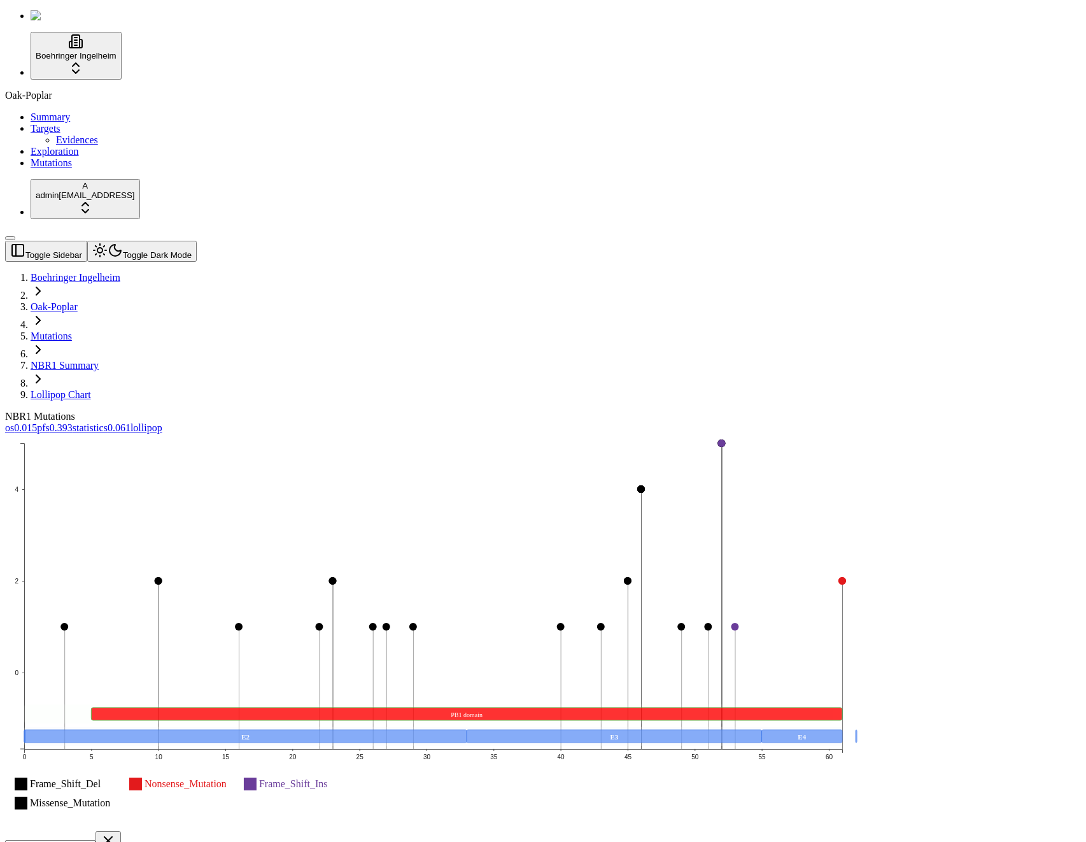
click at [959, 422] on div "os 0.015 pfs 0.393 statistics 0.061 lollipop" at bounding box center [482, 427] width 954 height 11
click at [507, 411] on div "NBR1 Mutations" at bounding box center [482, 416] width 954 height 11
click at [37, 422] on span "0.015" at bounding box center [25, 427] width 23 height 11
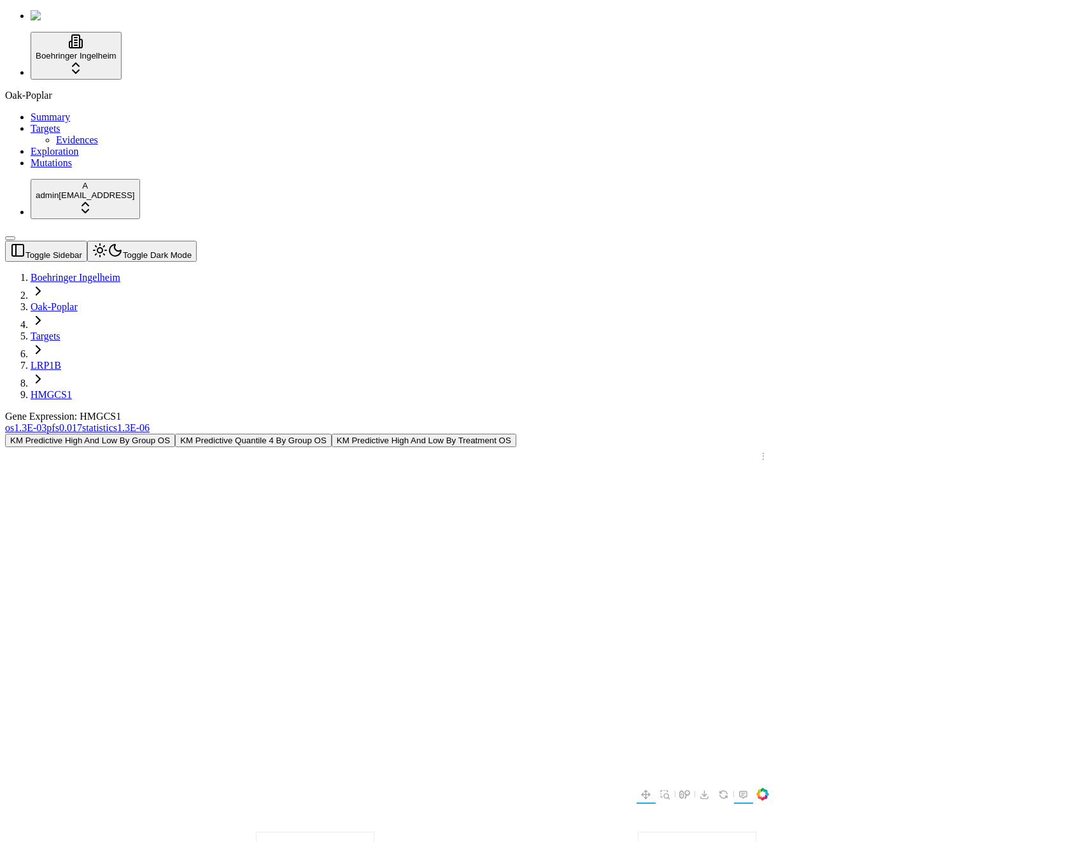
click at [465, 411] on div "Gene Expression: HMGCS1" at bounding box center [482, 416] width 954 height 11
click at [635, 411] on div "Gene Expression: HMGCS1" at bounding box center [482, 416] width 954 height 11
click at [591, 411] on div "Gene Expression: HMGCS1" at bounding box center [482, 416] width 954 height 11
click at [311, 411] on div "Gene Expression: HMGCS1" at bounding box center [482, 416] width 954 height 11
click at [332, 434] on button "KM Predictive Quantile 4 By Group OS" at bounding box center [253, 440] width 157 height 13
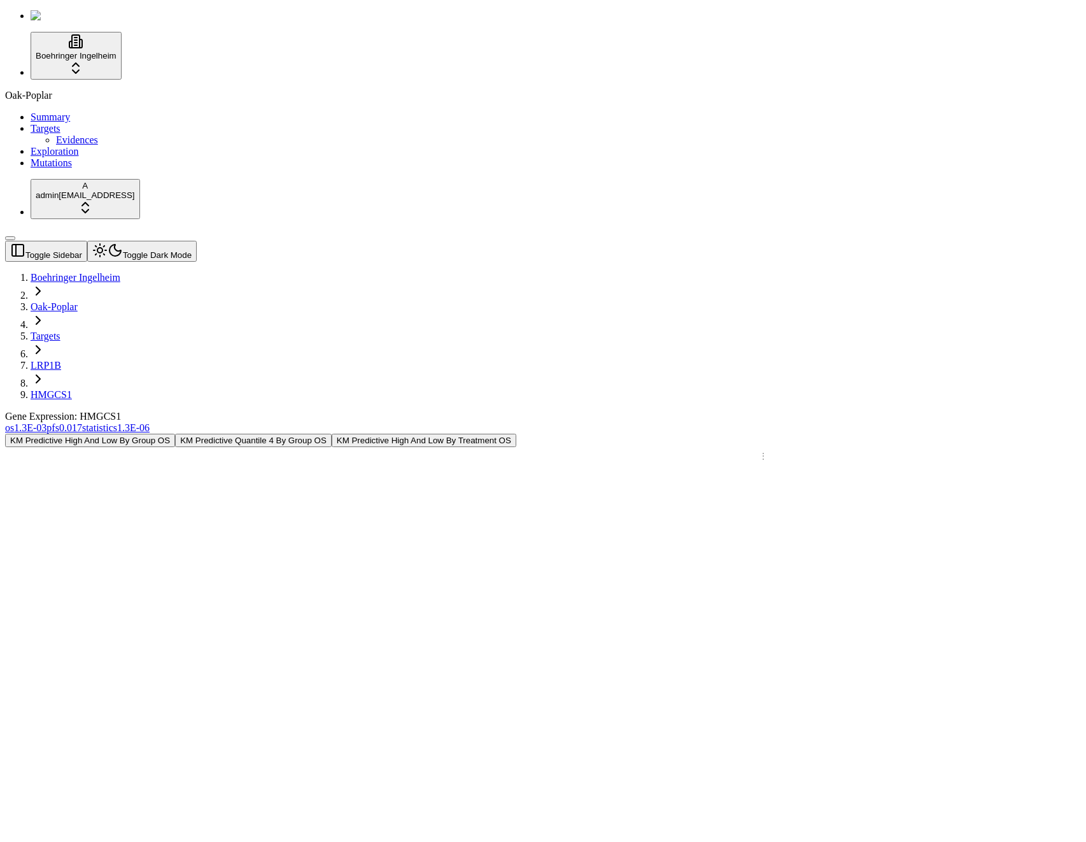
click at [585, 411] on div "Gene Expression: HMGCS1" at bounding box center [482, 416] width 954 height 11
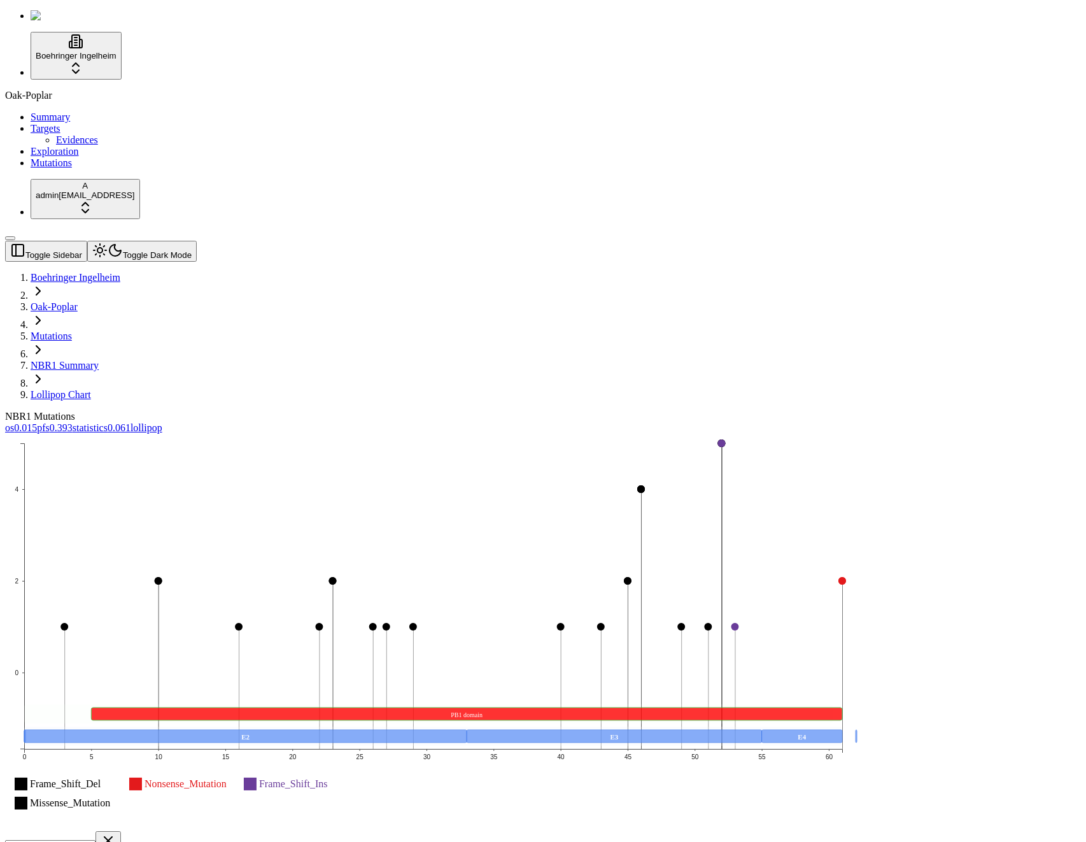
click at [562, 516] on icon "Frame_Shift_Del Nonsense_Mutation Frame_Shift_Ins Missense_Mutation 0 2 4 0 5 1…" at bounding box center [433, 631] width 856 height 395
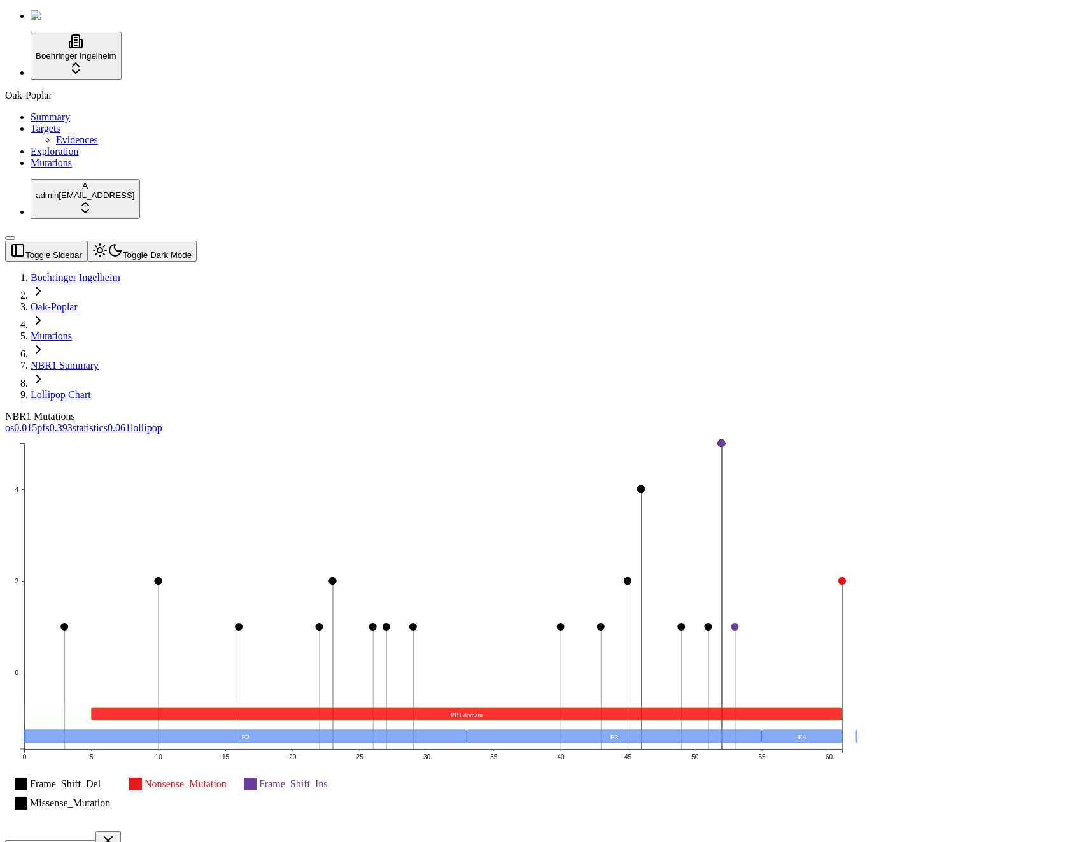
click at [535, 495] on icon "Frame_Shift_Del Nonsense_Mutation Frame_Shift_Ins Missense_Mutation 0 2 4 0 5 1…" at bounding box center [433, 631] width 856 height 395
click at [672, 411] on div "NBR1 Mutations" at bounding box center [482, 416] width 954 height 11
click at [708, 548] on div "Frame_Shift_Del Nonsense_Mutation Frame_Shift_Ins Missense_Mutation 0 2 4 0 5 1…" at bounding box center [482, 685] width 954 height 502
click at [702, 434] on icon "Frame_Shift_Del Nonsense_Mutation Frame_Shift_Ins Missense_Mutation 0 2 4 0 5 1…" at bounding box center [433, 631] width 856 height 395
click at [37, 422] on span "0.015" at bounding box center [25, 427] width 23 height 11
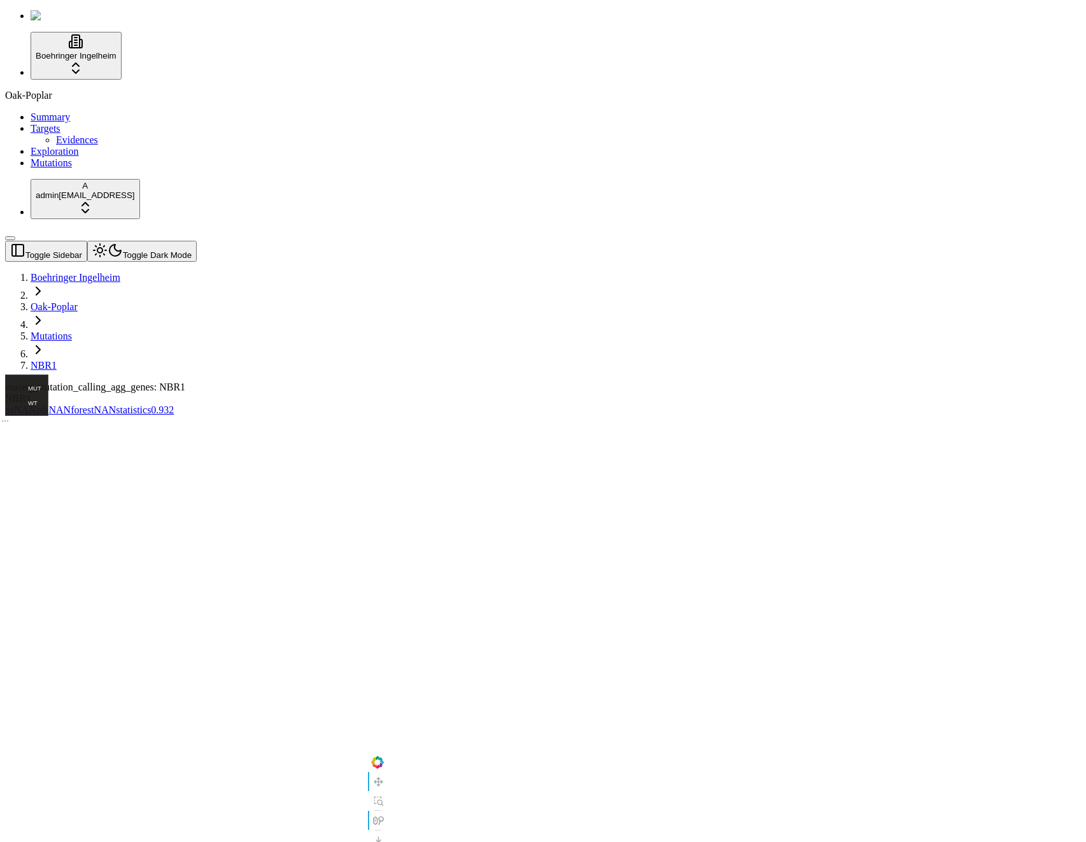
click at [542, 393] on div "NBR1" at bounding box center [482, 398] width 954 height 11
click at [358, 381] on div "rnaseq_mutation_calling_agg_genes: NBR1" at bounding box center [482, 386] width 954 height 11
click at [369, 381] on div "rnaseq_mutation_calling_agg_genes: NBR1" at bounding box center [482, 386] width 954 height 11
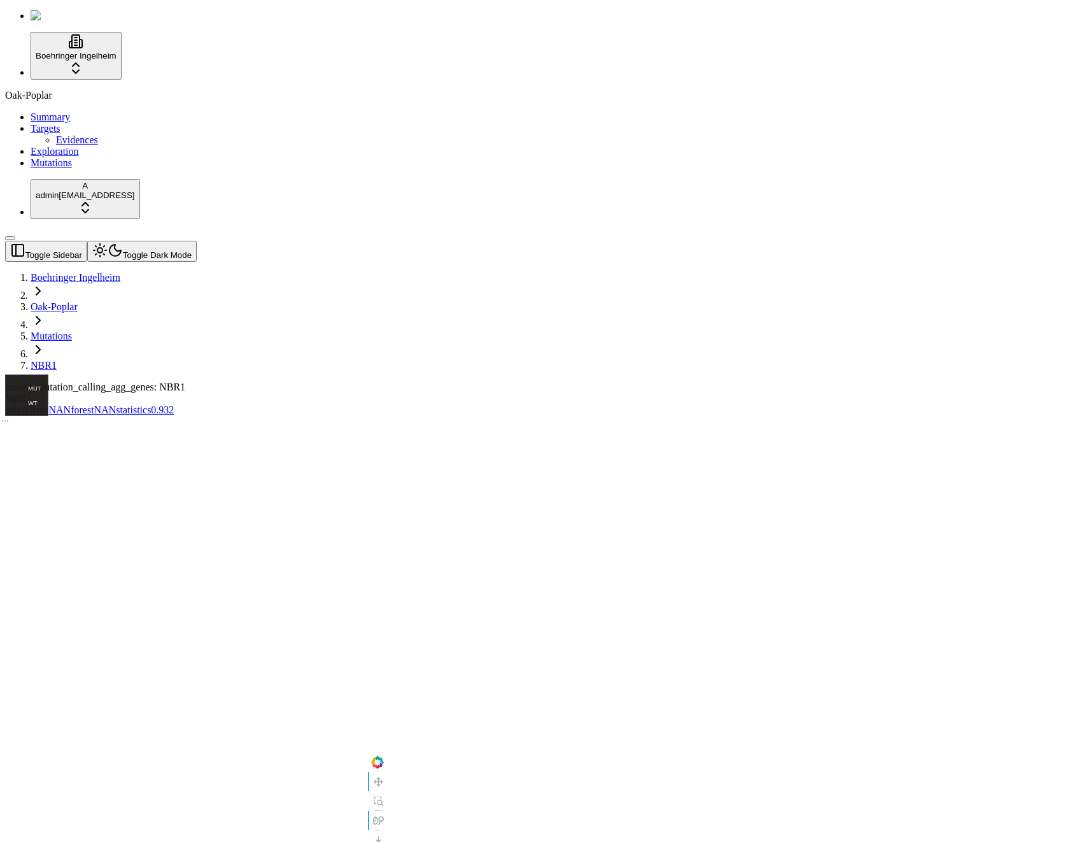
click at [449, 381] on div "rnaseq_mutation_calling_agg_genes: NBR1" at bounding box center [482, 386] width 954 height 11
click at [630, 381] on div "rnaseq_mutation_calling_agg_genes: NBR1 NBR1" at bounding box center [482, 392] width 954 height 23
click at [117, 404] on span "NAN" at bounding box center [105, 409] width 22 height 11
click at [443, 381] on div "rnaseq_mutation_calling_agg_genes: NBR1 NBR1 os NAN pfs NAN forest NAN statisti…" at bounding box center [482, 672] width 954 height 582
click at [71, 404] on span "NAN" at bounding box center [59, 409] width 22 height 11
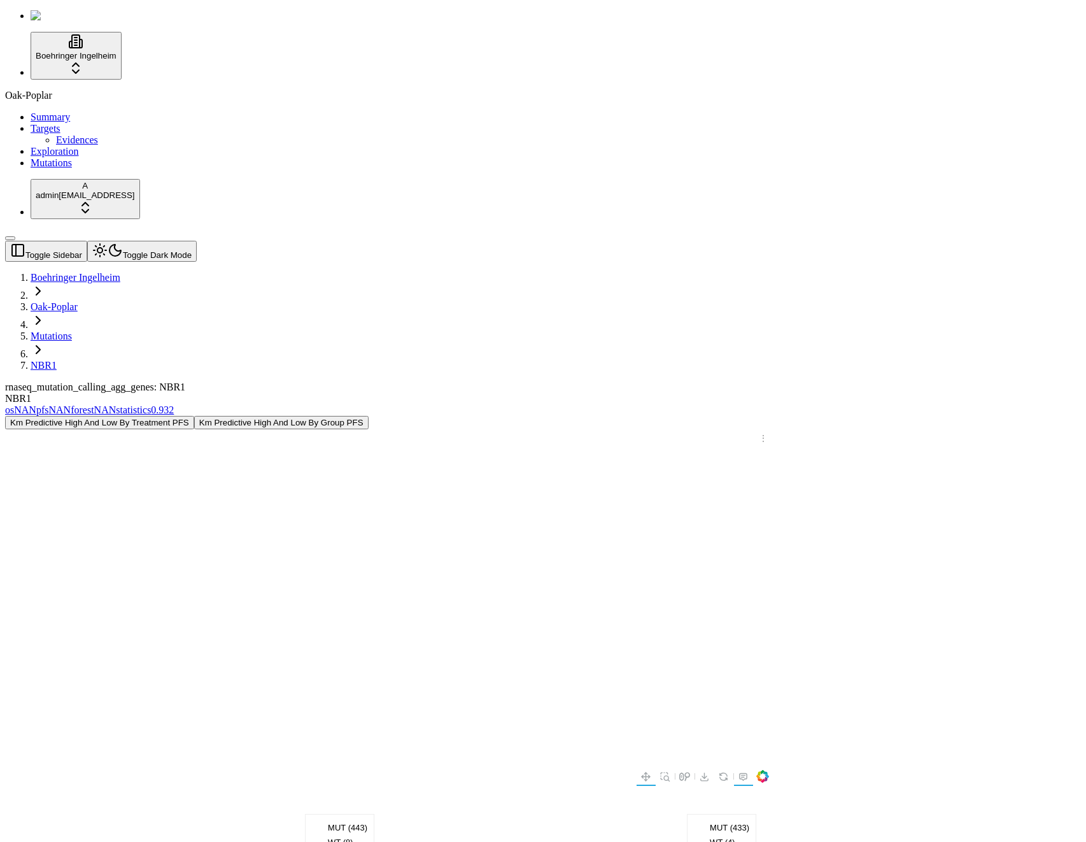
click at [36, 404] on span "NAN" at bounding box center [25, 409] width 22 height 11
click at [651, 381] on div "rnaseq_mutation_calling_agg_genes: NBR1" at bounding box center [482, 386] width 954 height 11
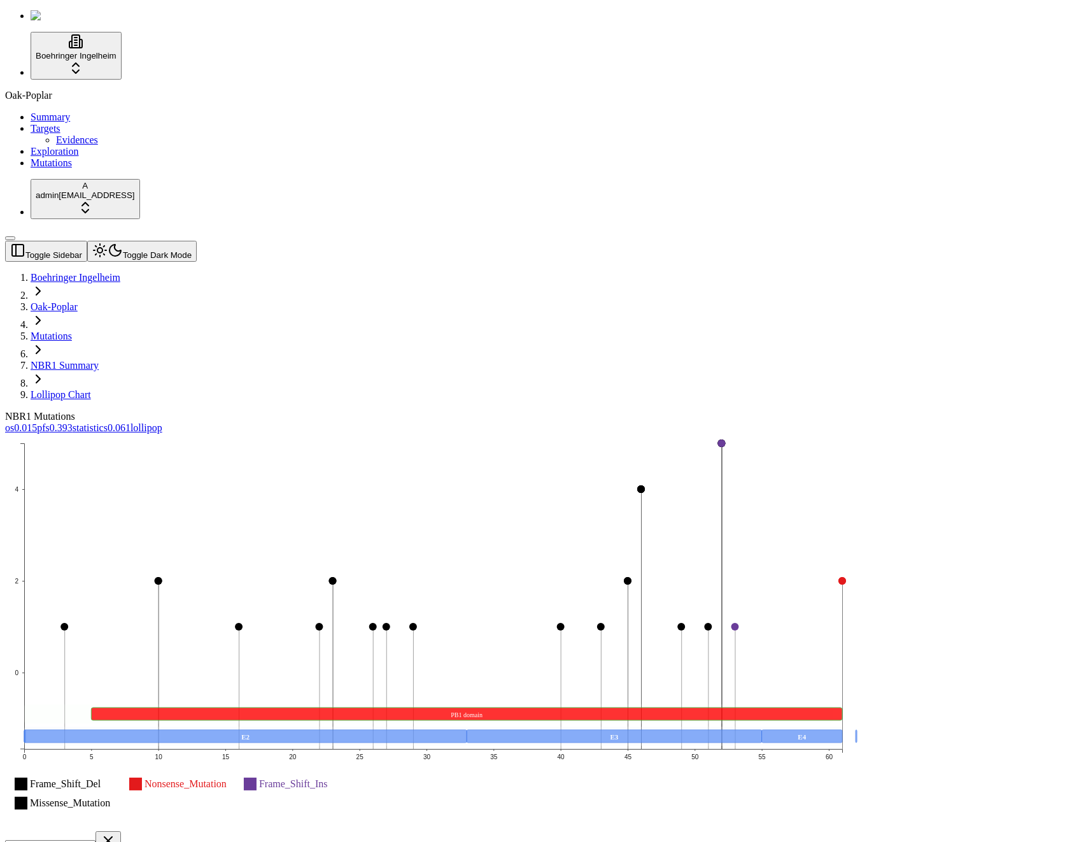
click at [37, 422] on span "0.015" at bounding box center [25, 427] width 23 height 11
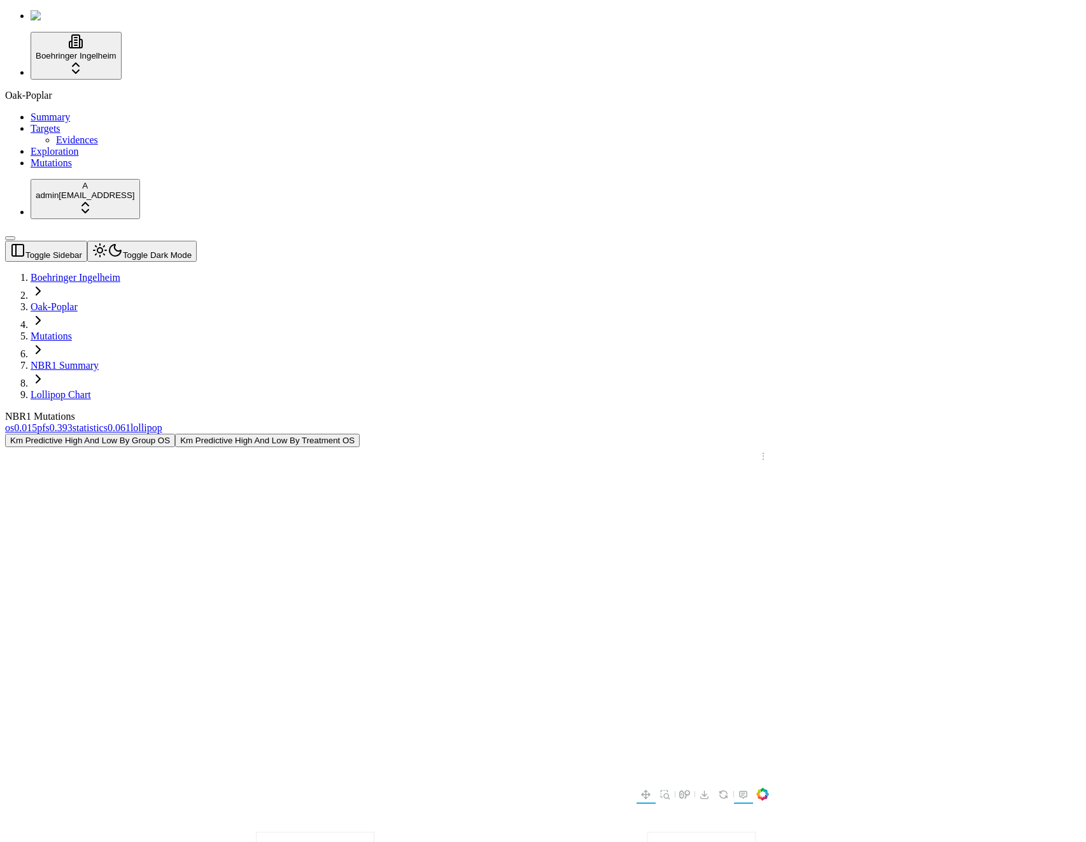
click at [615, 411] on div "NBR1 Mutations" at bounding box center [482, 416] width 954 height 11
click at [108, 422] on span "statistics" at bounding box center [90, 427] width 35 height 11
click at [73, 422] on span "0.393" at bounding box center [61, 427] width 23 height 11
click at [99, 360] on link "NBR1 Summary" at bounding box center [65, 365] width 68 height 11
click at [91, 389] on link "Lollipop Chart" at bounding box center [61, 394] width 60 height 11
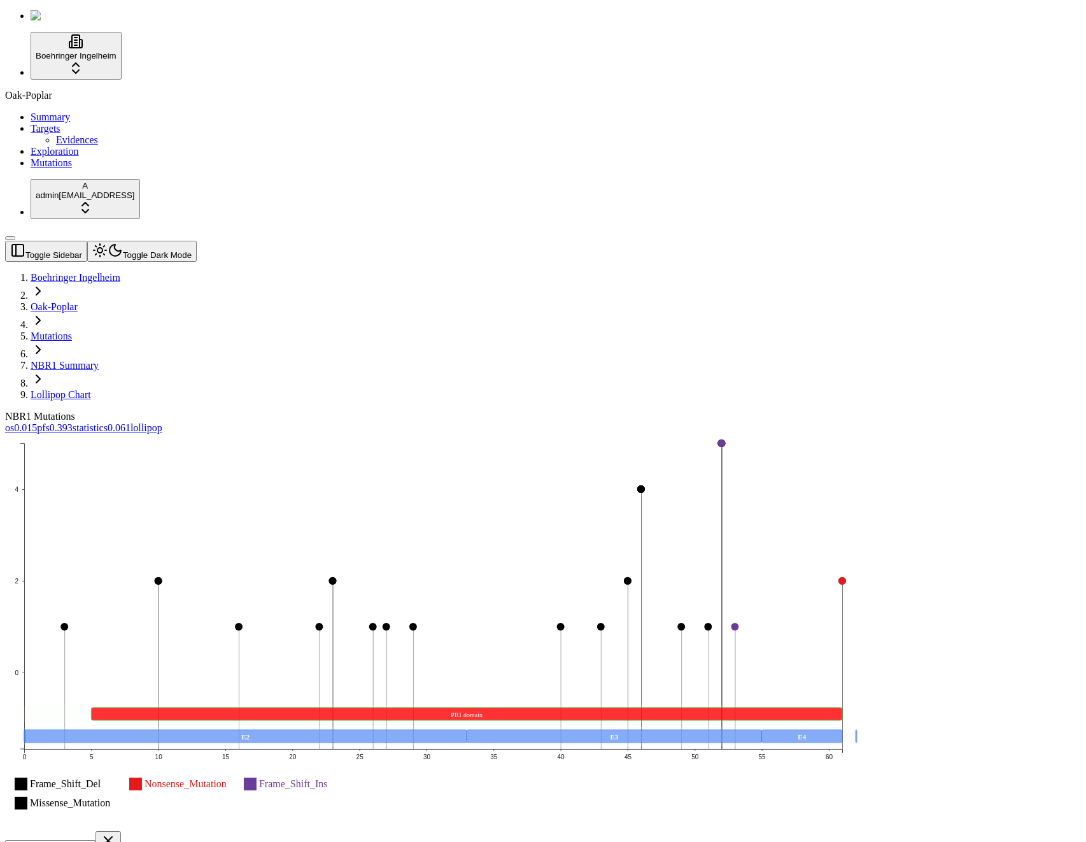
drag, startPoint x: 651, startPoint y: 502, endPoint x: 636, endPoint y: 516, distance: 21.2
click at [651, 502] on icon "Frame_Shift_Del Nonsense_Mutation Frame_Shift_Ins Missense_Mutation 0 2 4 0 5 1…" at bounding box center [433, 631] width 856 height 395
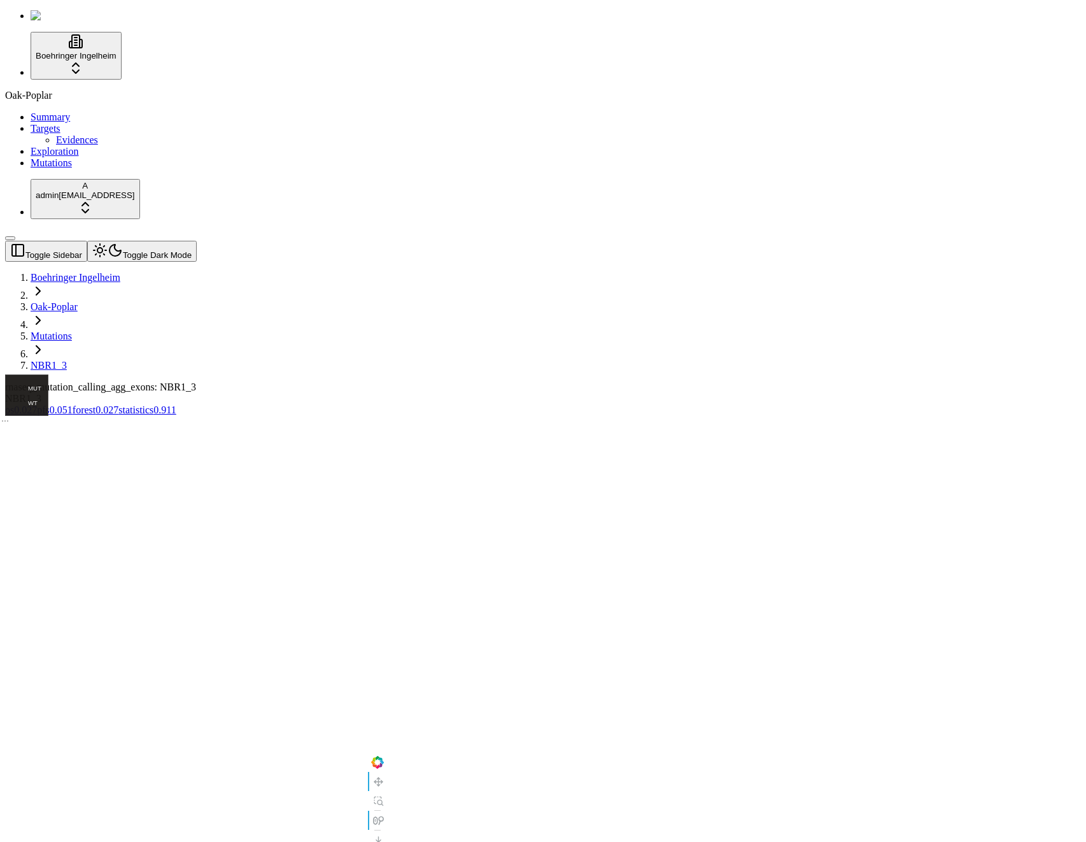
click at [118, 404] on span "0.027" at bounding box center [107, 409] width 23 height 11
click at [73, 404] on link "pfs 0.051" at bounding box center [55, 409] width 36 height 11
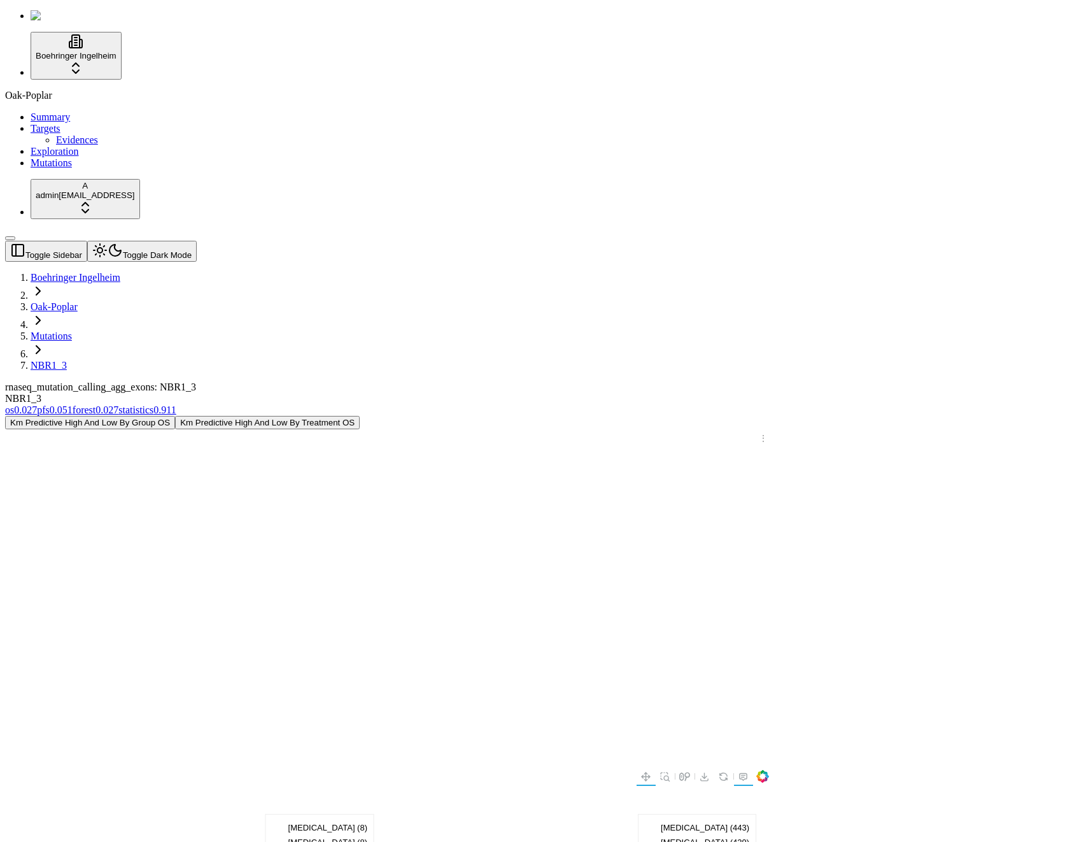
click at [665, 393] on div "NBR1_3" at bounding box center [482, 398] width 954 height 11
click at [644, 393] on div "NBR1_3" at bounding box center [482, 398] width 954 height 11
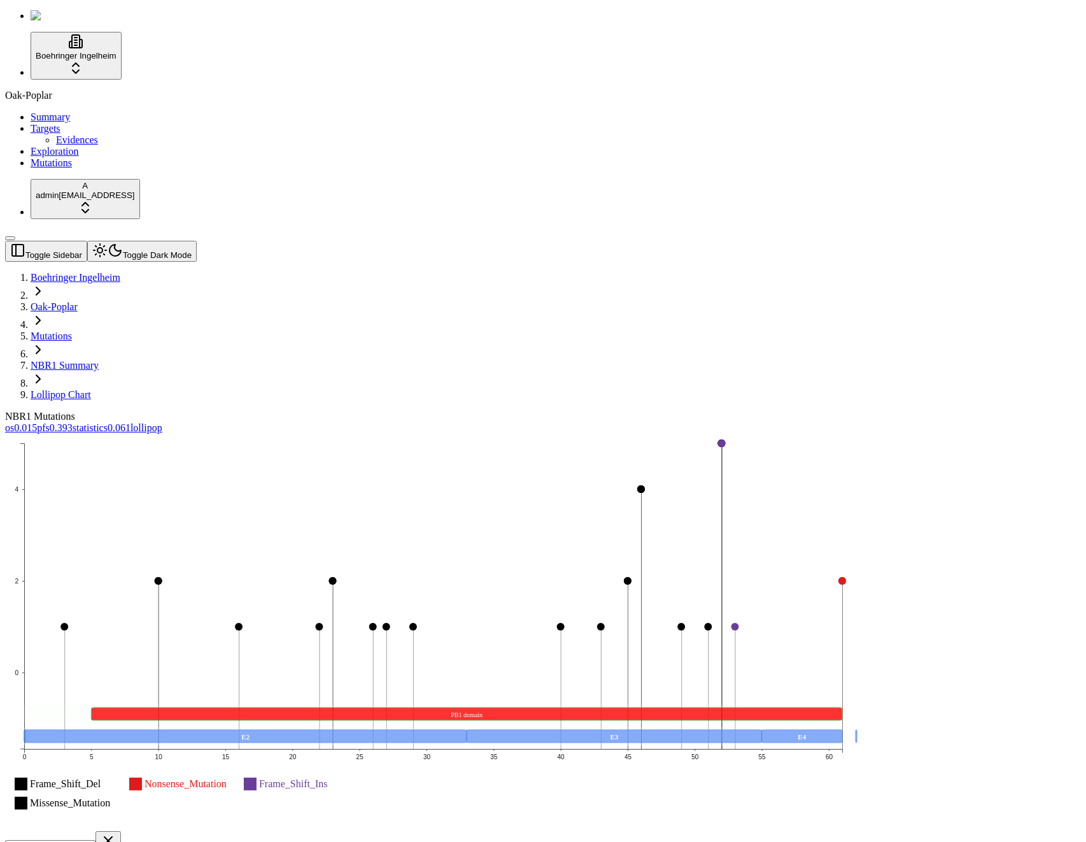
click at [404, 411] on div "NBR1 Mutations" at bounding box center [482, 416] width 954 height 11
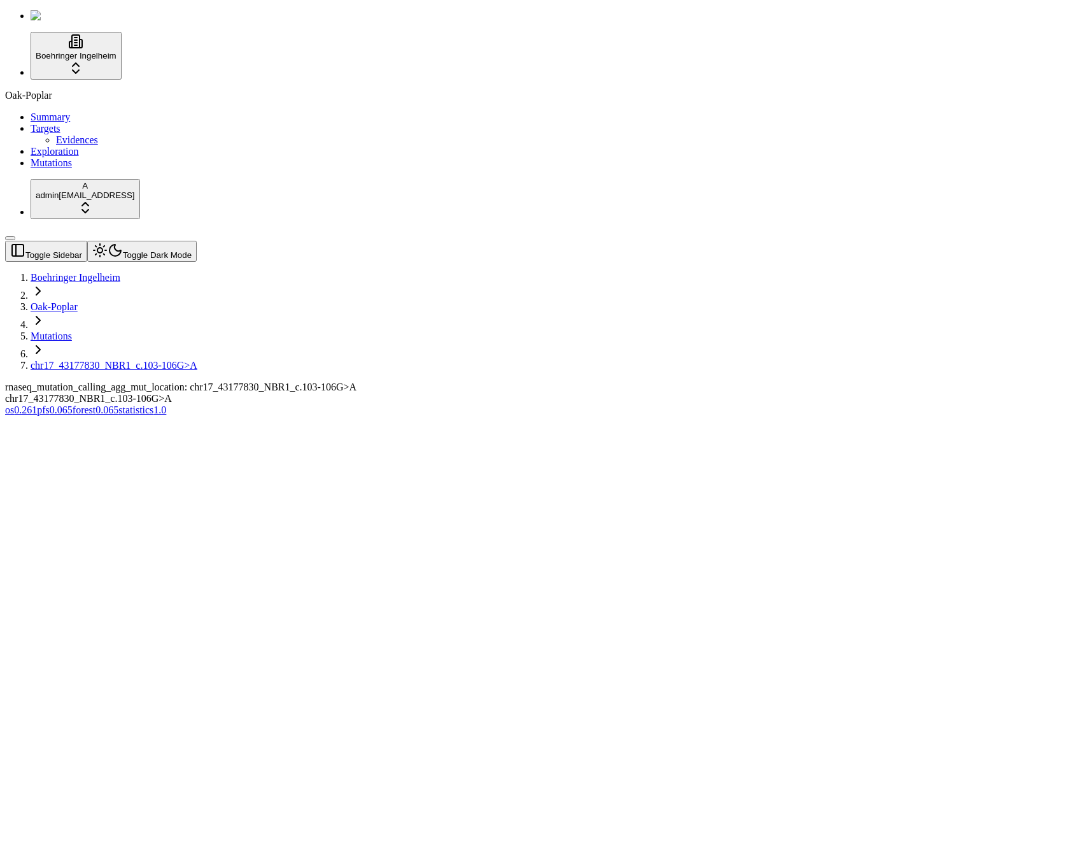
click at [176, 416] on div "rnaseq_mutation_calling_agg_mut_location: chr17_43177830_NBR1_c.103-106G>A chr1…" at bounding box center [482, 398] width 954 height 34
click at [118, 404] on span "0.065" at bounding box center [107, 409] width 23 height 11
click at [73, 404] on link "pfs 0.065" at bounding box center [55, 409] width 36 height 11
click at [635, 381] on div "rnaseq_mutation_calling_agg_mut_location: chr17_43177830_NBR1_c.103-106G>A chr1…" at bounding box center [482, 392] width 954 height 23
click at [72, 330] on link "Mutations" at bounding box center [51, 335] width 41 height 11
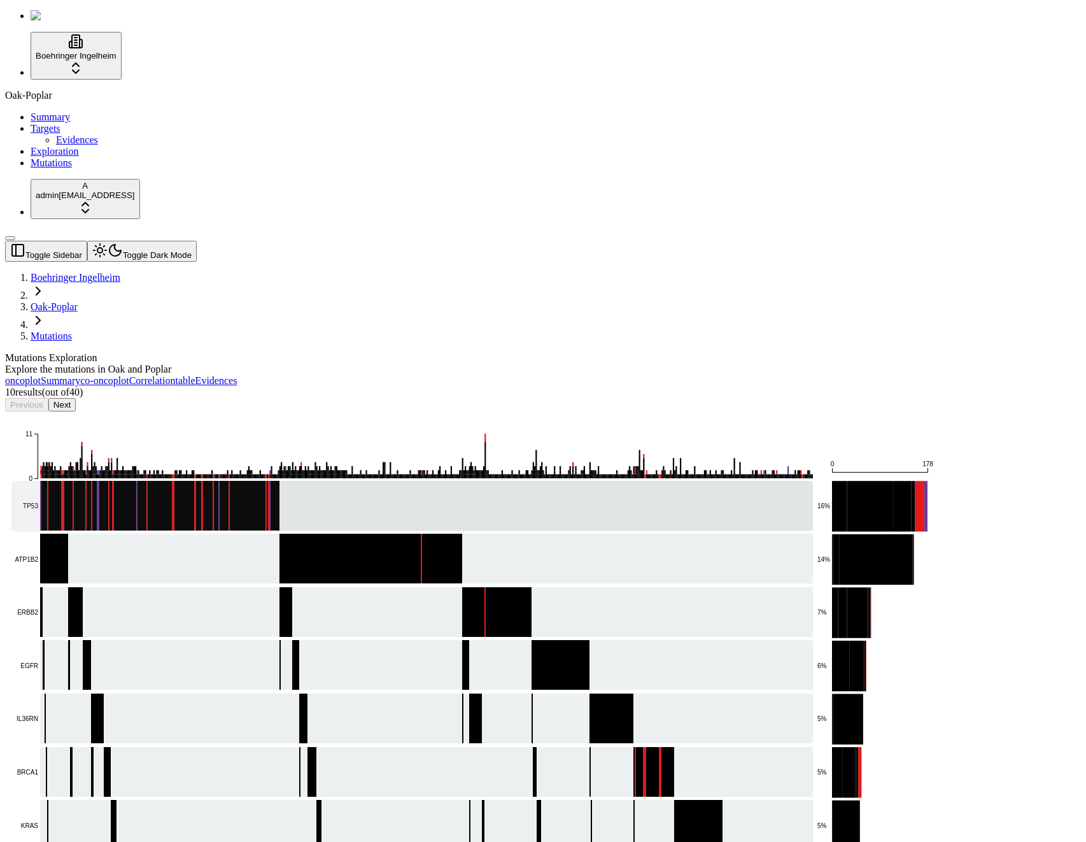
click at [372, 481] on rect at bounding box center [412, 506] width 802 height 50
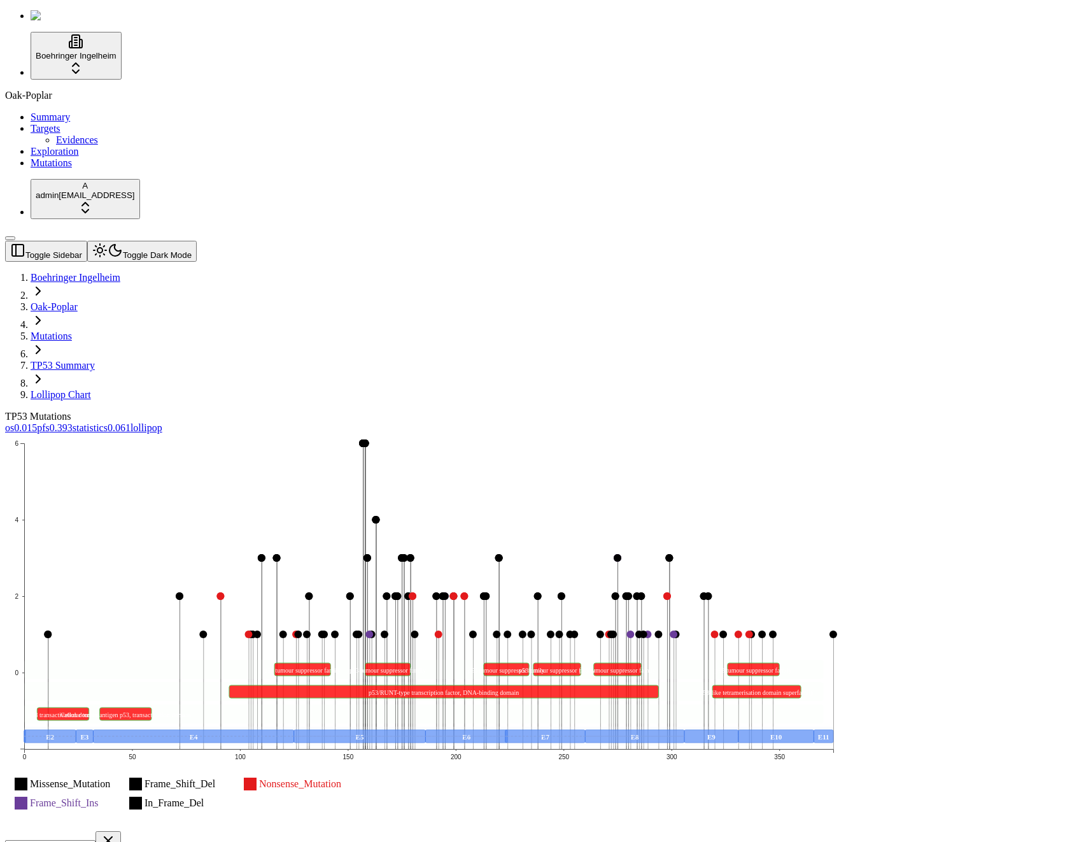
scroll to position [328, 0]
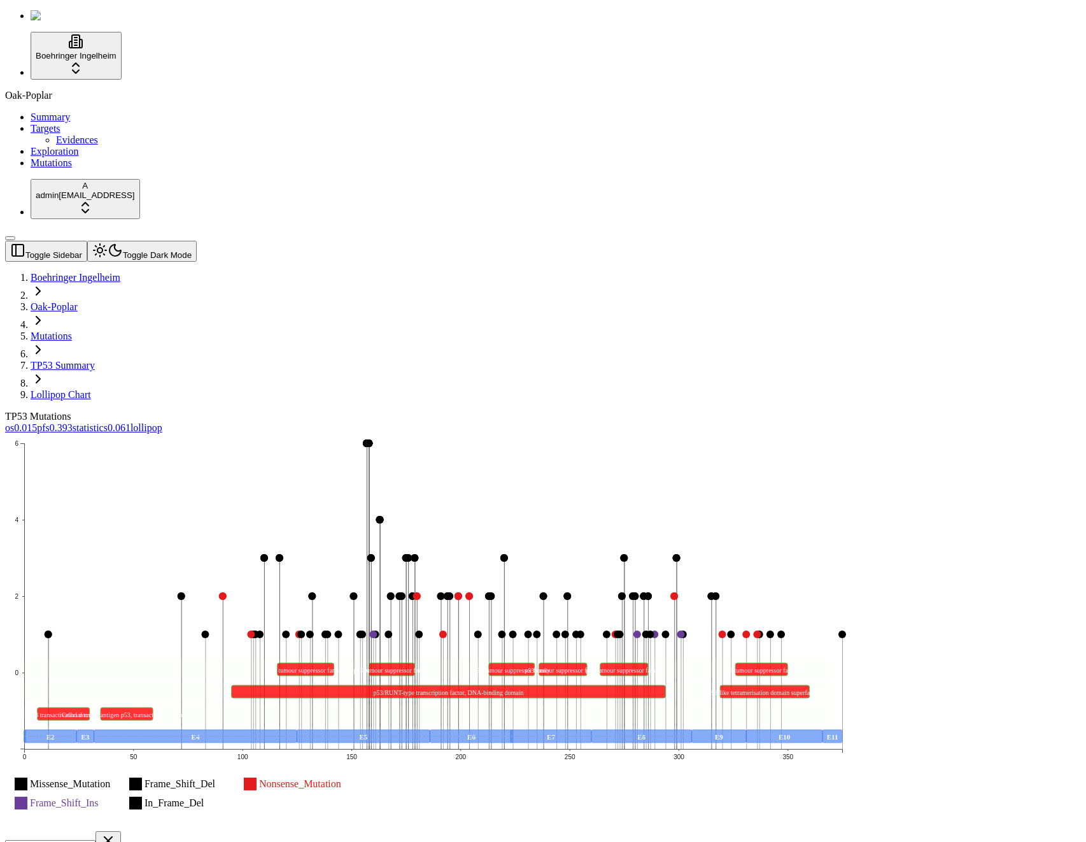
click at [586, 411] on div "TP53 Mutations" at bounding box center [482, 416] width 954 height 11
click at [434, 411] on div "TP53 Mutations" at bounding box center [482, 416] width 954 height 11
click at [393, 434] on icon "Missense_Mutation Frame_Shift_Del Nonsense_Mutation Frame_Shift_Ins In_Frame_De…" at bounding box center [433, 631] width 856 height 395
click at [627, 532] on icon "Missense_Mutation Frame_Shift_Del Nonsense_Mutation Frame_Shift_Ins In_Frame_De…" at bounding box center [433, 631] width 856 height 395
click at [623, 533] on icon "Missense_Mutation Frame_Shift_Del Nonsense_Mutation Frame_Shift_Ins In_Frame_De…" at bounding box center [433, 631] width 856 height 395
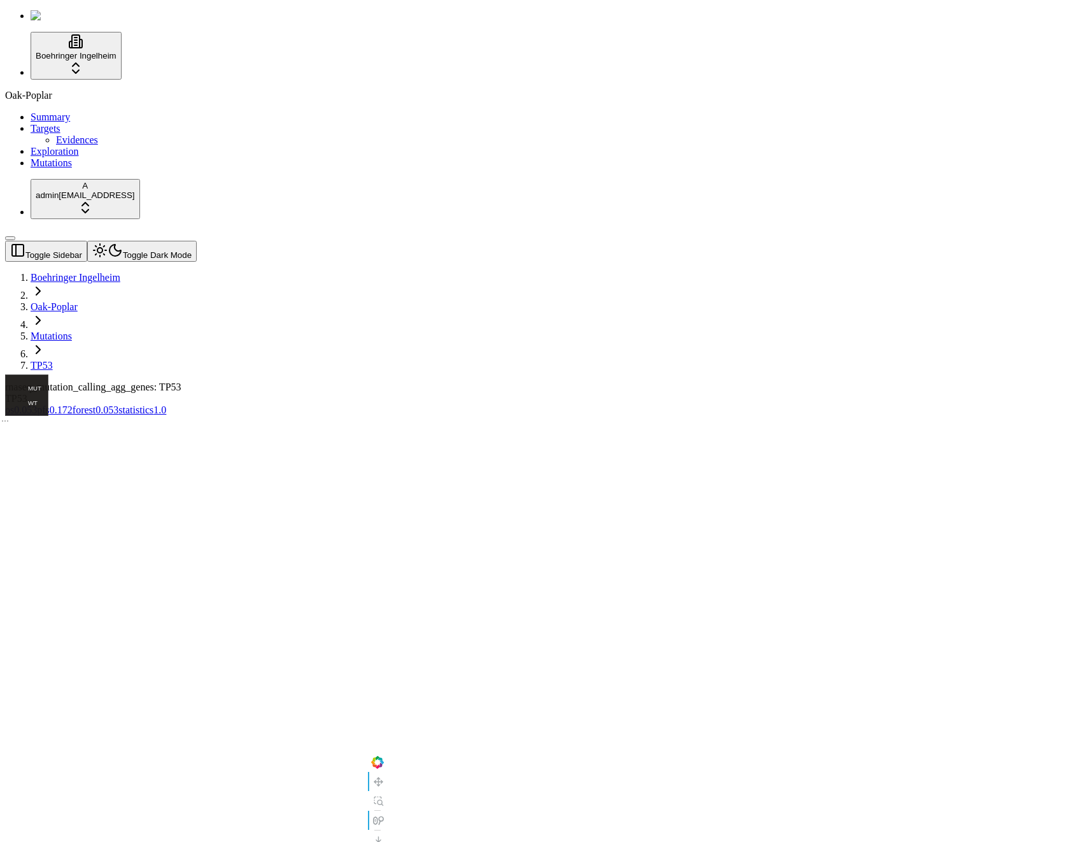
click at [179, 625] on div "rnaseq_mutation_calling_agg_genes: TP53 TP53 os 0.053 pfs 0.172 forest 0.053 st…" at bounding box center [482, 716] width 954 height 671
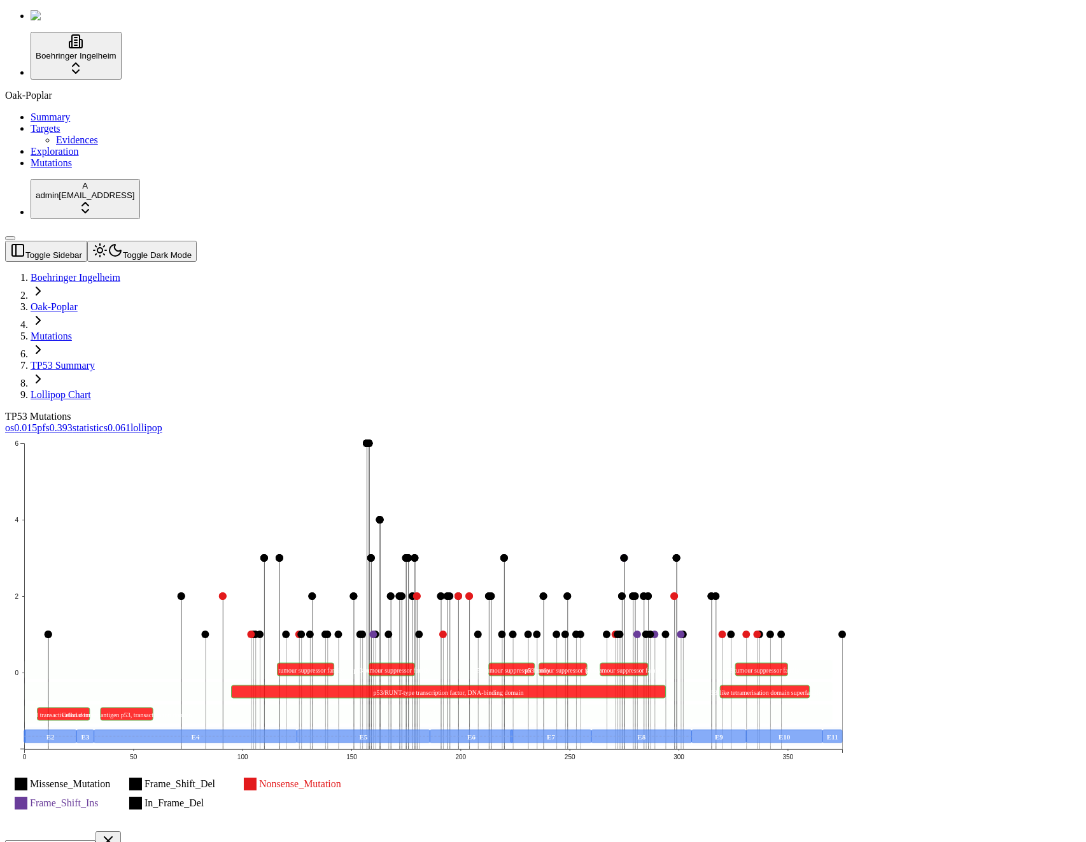
click at [131, 422] on span "0.061" at bounding box center [119, 427] width 23 height 11
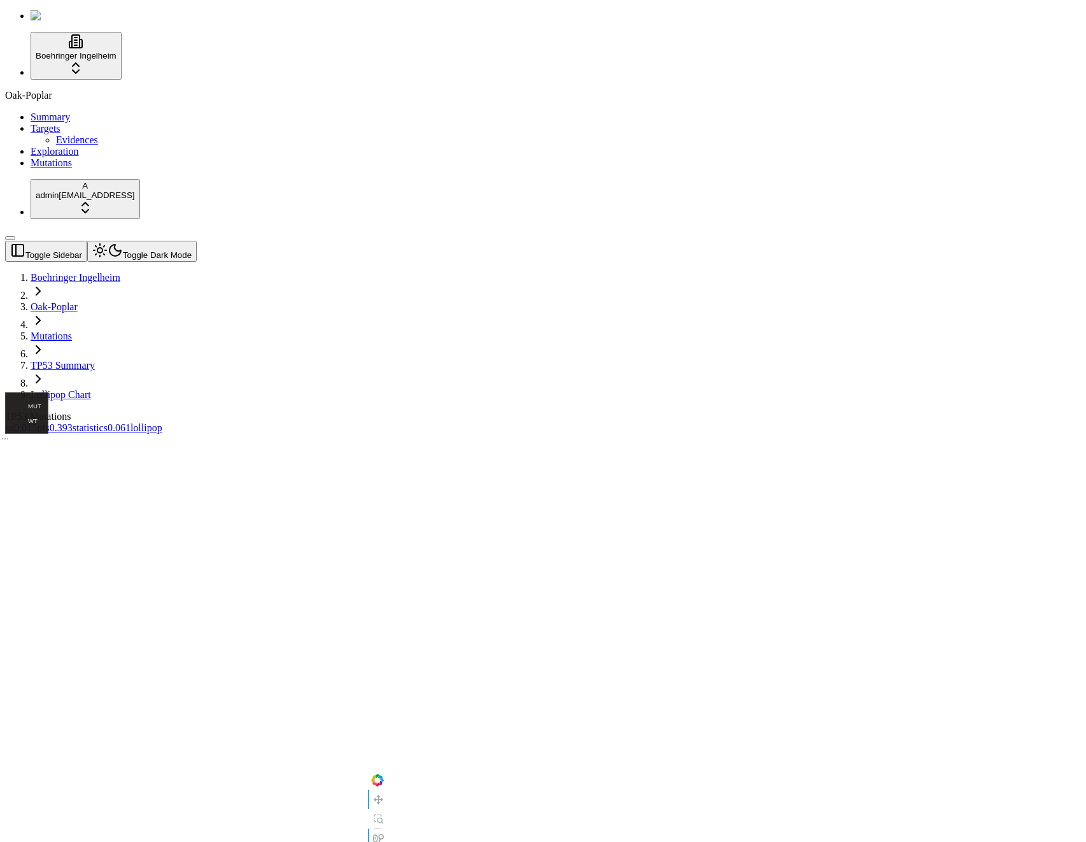
click at [511, 411] on div "TP53 Mutations" at bounding box center [482, 416] width 954 height 11
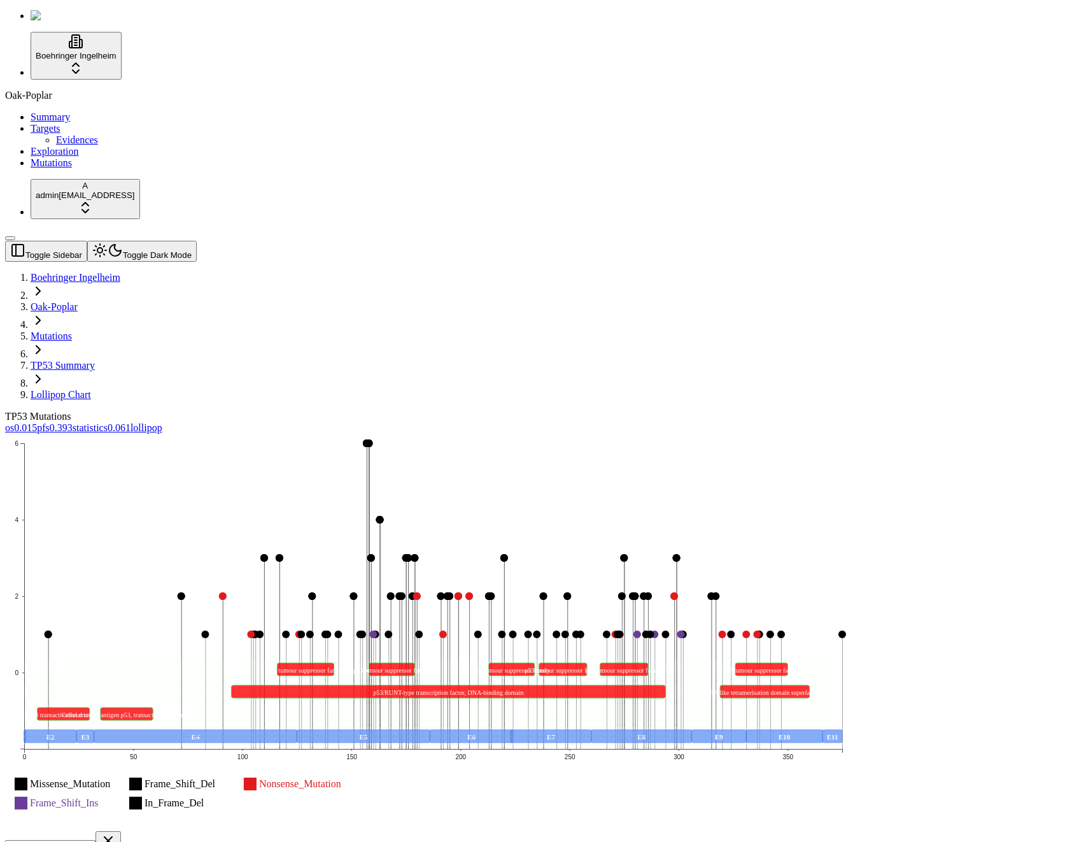
click at [577, 411] on div "TP53 Mutations" at bounding box center [482, 416] width 954 height 11
click at [86, 169] on div "Oak-Poplar Summary Targets Evidences Exploration Mutations" at bounding box center [543, 129] width 1076 height 79
click at [742, 507] on icon "Missense_Mutation Frame_Shift_Del Nonsense_Mutation Frame_Shift_Ins In_Frame_De…" at bounding box center [433, 631] width 856 height 395
click at [726, 521] on icon "Missense_Mutation Frame_Shift_Del Nonsense_Mutation Frame_Shift_Ins In_Frame_De…" at bounding box center [433, 631] width 856 height 395
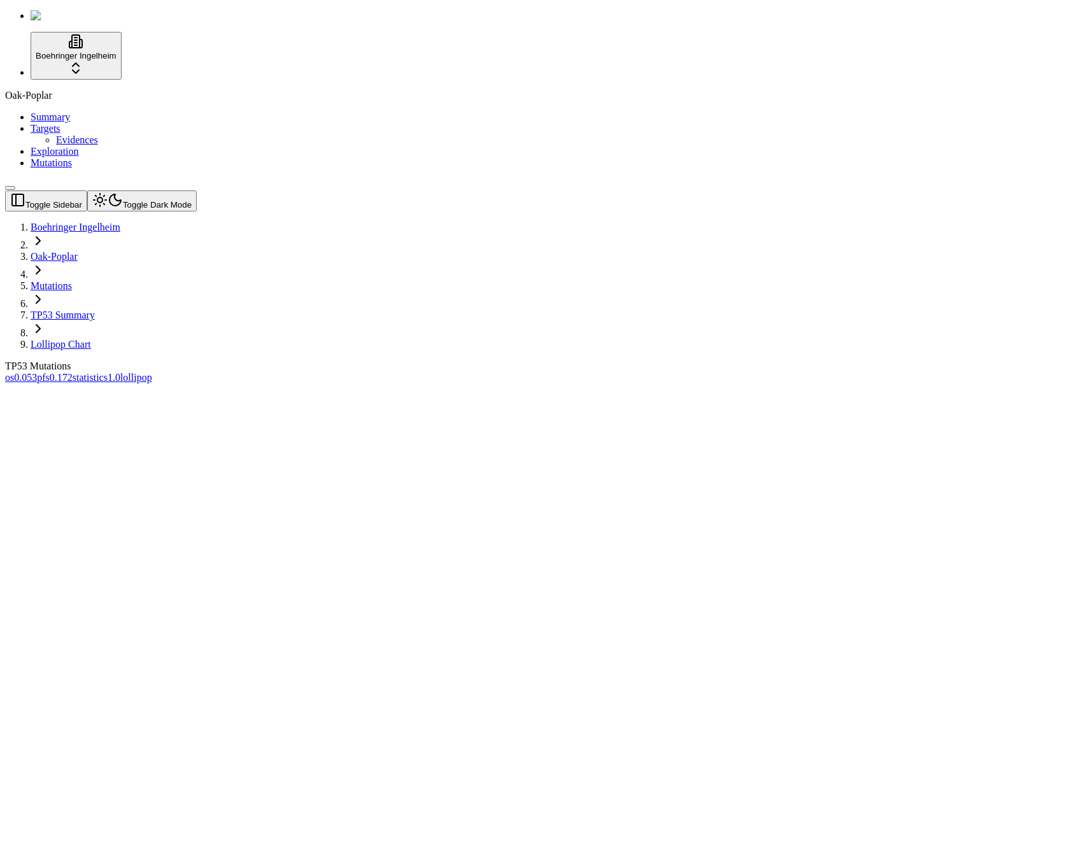
click at [80, 169] on div "Oak-Poplar Summary Targets Evidences Exploration Mutations" at bounding box center [543, 129] width 1076 height 79
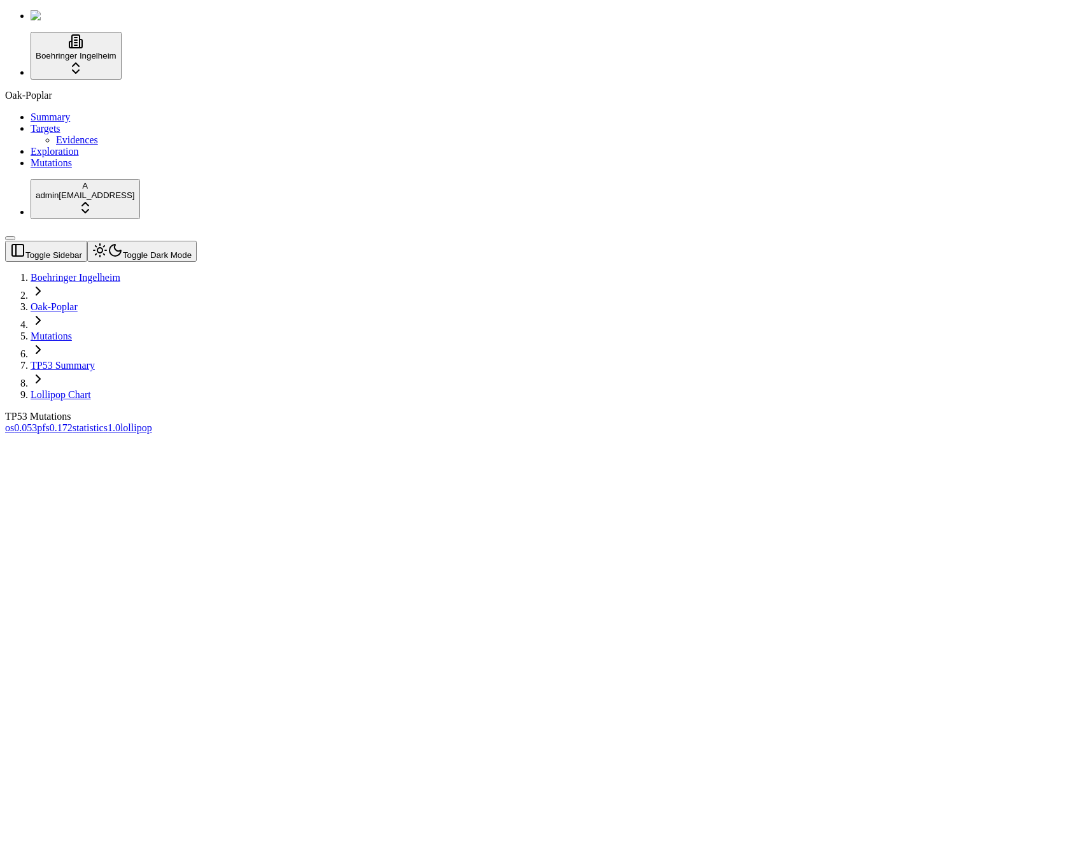
click at [80, 169] on div "Oak-Poplar Summary Targets Evidences Exploration Mutations" at bounding box center [543, 129] width 1076 height 79
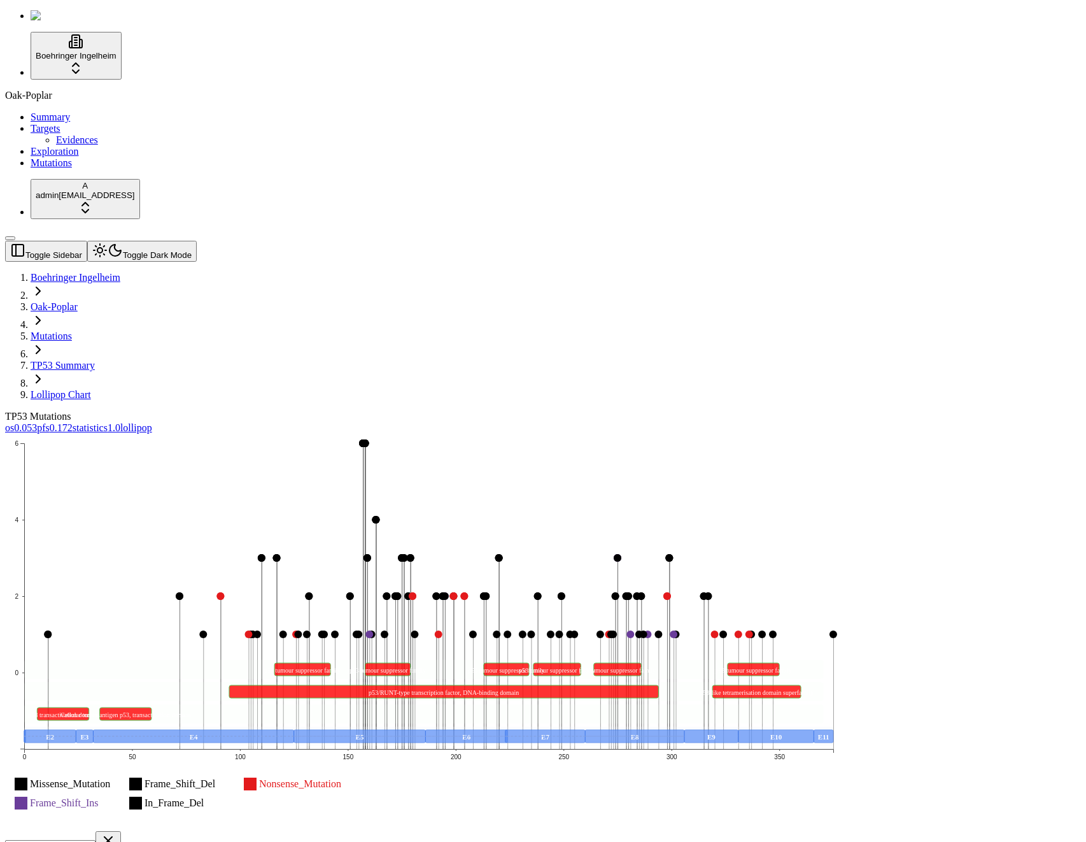
click at [793, 549] on div "Missense_Mutation Frame_Shift_Del Nonsense_Mutation Frame_Shift_Ins In_Frame_De…" at bounding box center [482, 830] width 954 height 793
click at [618, 434] on div "Missense_Mutation Frame_Shift_Del Nonsense_Mutation Frame_Shift_Ins In_Frame_De…" at bounding box center [482, 830] width 954 height 793
click at [877, 434] on div "Missense_Mutation Frame_Shift_Del Nonsense_Mutation Frame_Shift_Ins In_Frame_De…" at bounding box center [482, 830] width 954 height 793
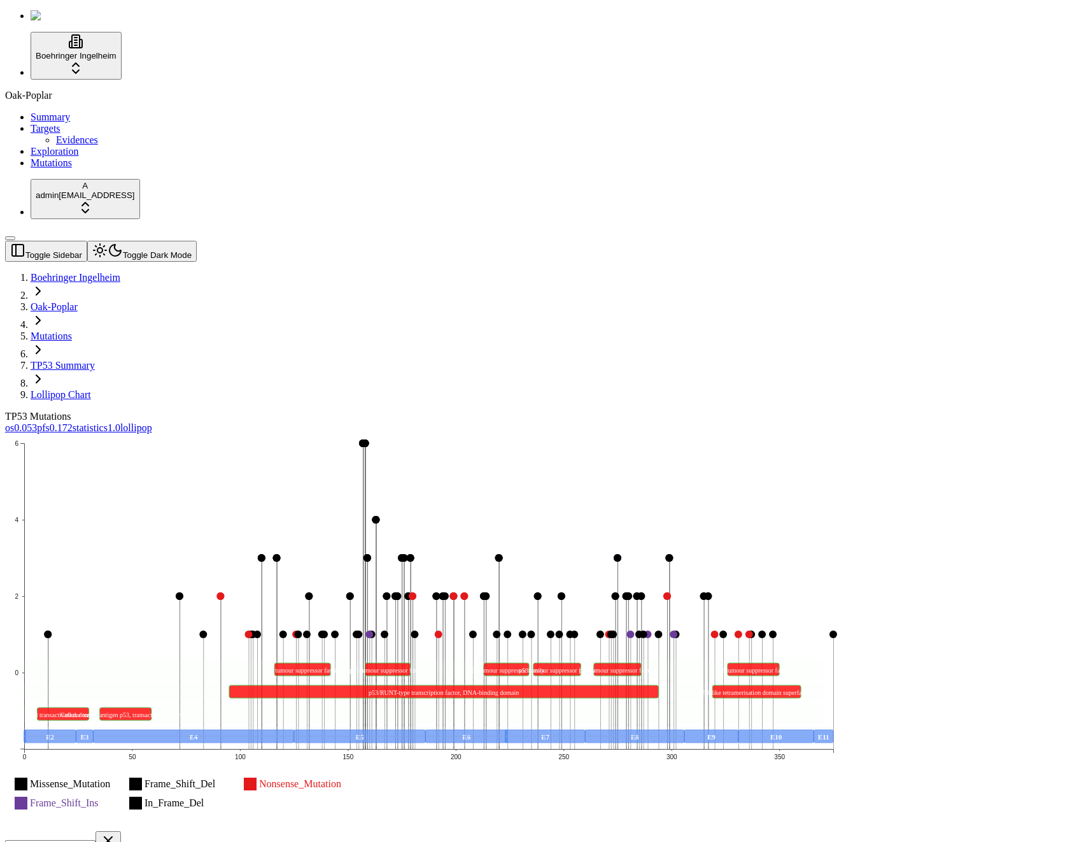
scroll to position [0, 0]
click at [578, 411] on div "TP53 Mutations" at bounding box center [482, 416] width 954 height 11
